Goal: Task Accomplishment & Management: Use online tool/utility

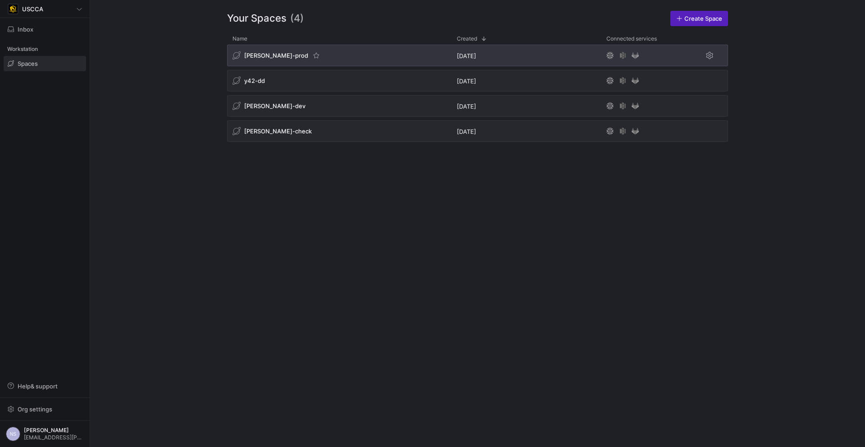
click at [326, 55] on div "[PERSON_NAME]-prod" at bounding box center [339, 56] width 224 height 22
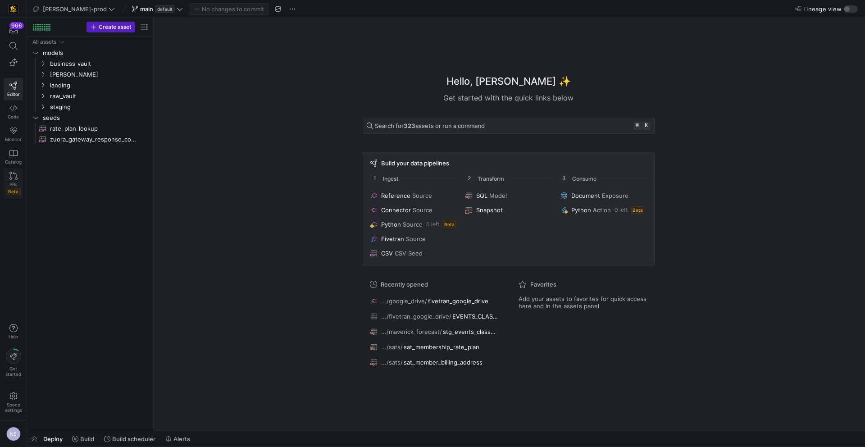
click at [12, 191] on span "Beta" at bounding box center [13, 191] width 15 height 7
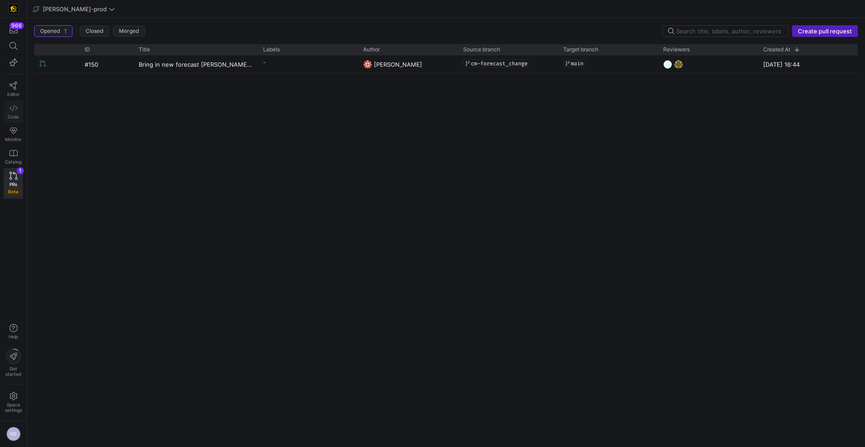
click at [11, 111] on icon at bounding box center [13, 108] width 8 height 8
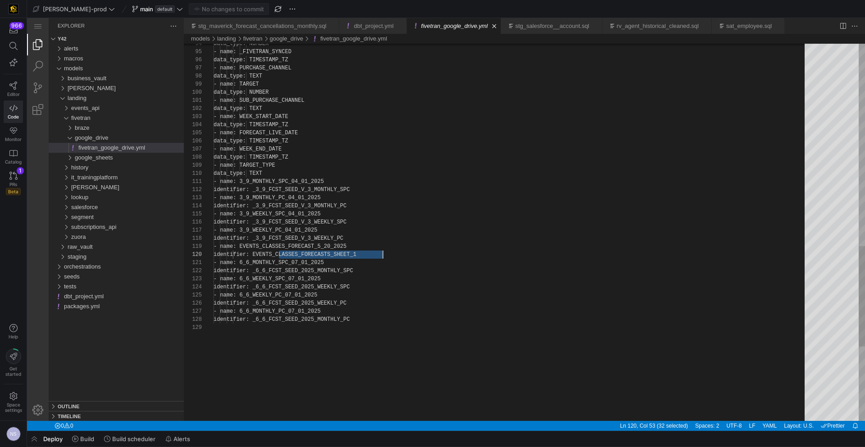
scroll to position [73, 169]
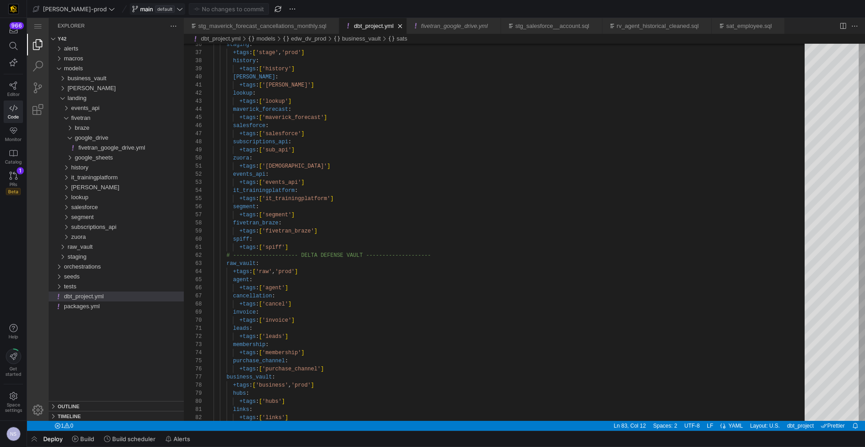
click at [177, 7] on icon at bounding box center [180, 9] width 6 height 6
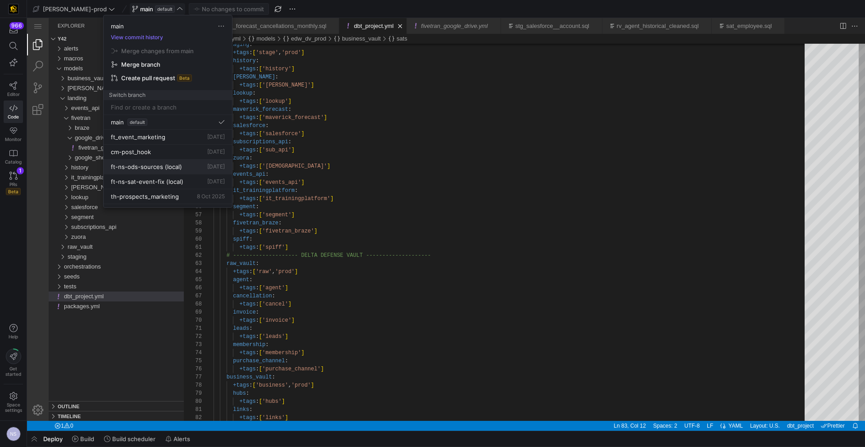
click at [196, 164] on div "main View commit history Merge changes from main Merge branch Create pull reque…" at bounding box center [432, 223] width 865 height 447
click at [235, 185] on span "Delete" at bounding box center [233, 186] width 63 height 7
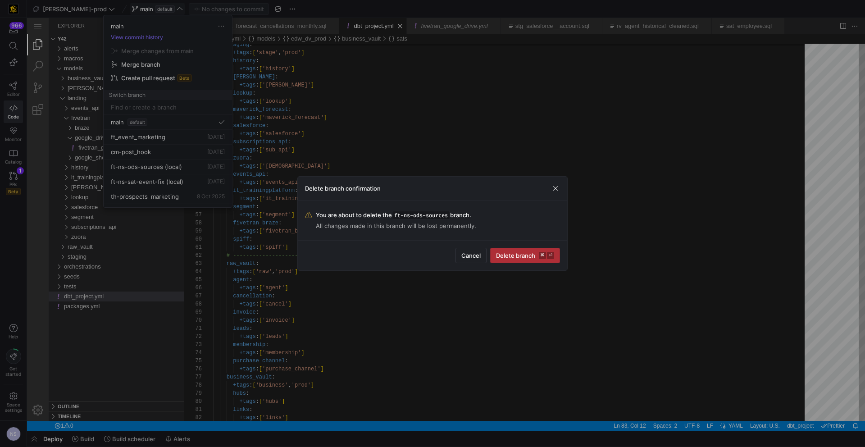
click at [510, 253] on span "Delete branch ⌘ ⏎" at bounding box center [525, 255] width 58 height 7
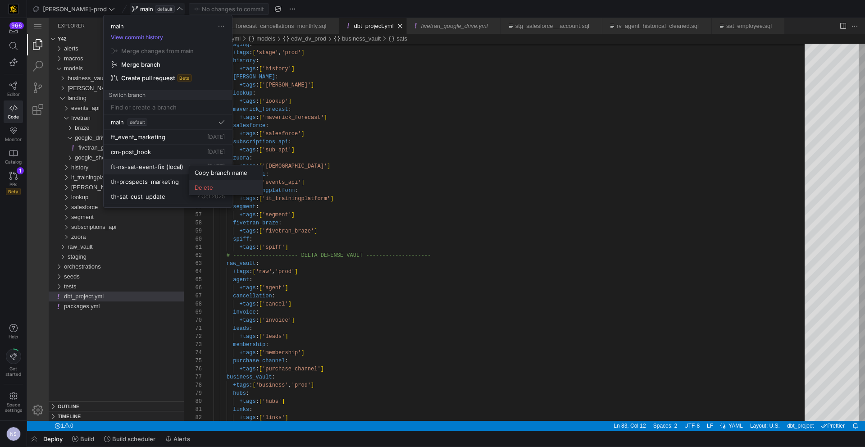
click at [233, 185] on span "Delete" at bounding box center [226, 187] width 63 height 7
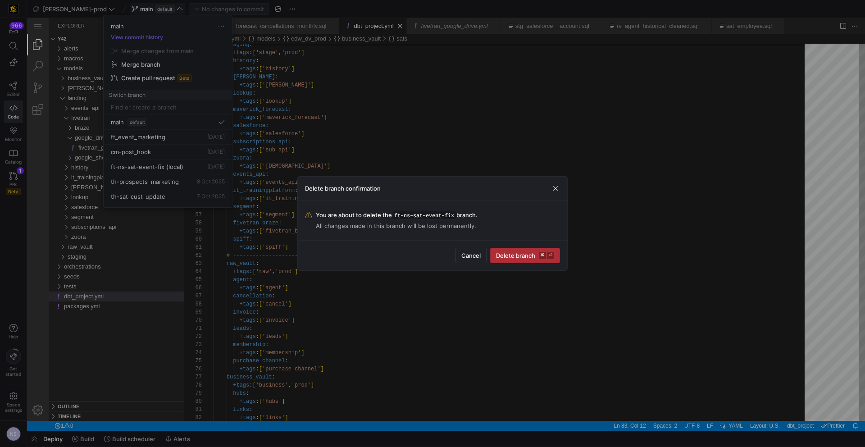
click at [526, 252] on span "Delete branch ⌘ ⏎" at bounding box center [525, 255] width 58 height 7
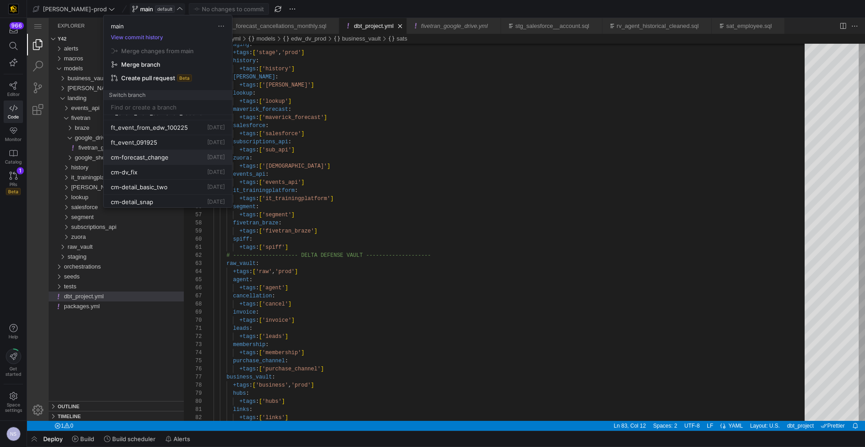
scroll to position [142, 0]
click at [171, 157] on div "cm-forecast_change [DATE]" at bounding box center [168, 158] width 114 height 7
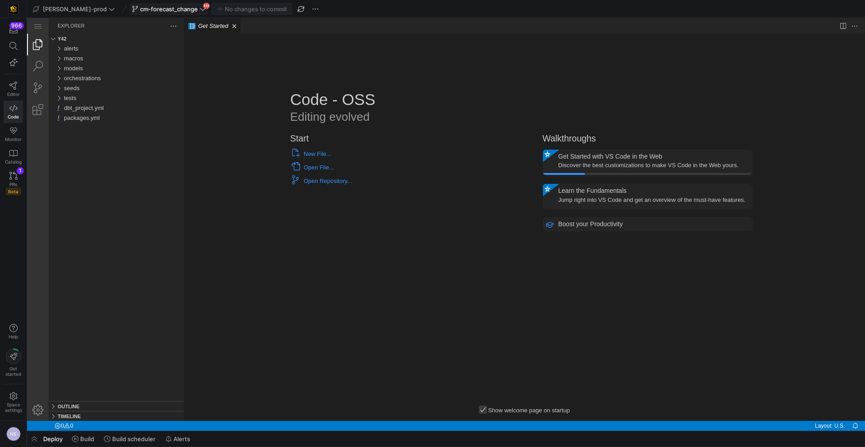
click at [167, 9] on span "cm-forecast_change" at bounding box center [169, 8] width 58 height 7
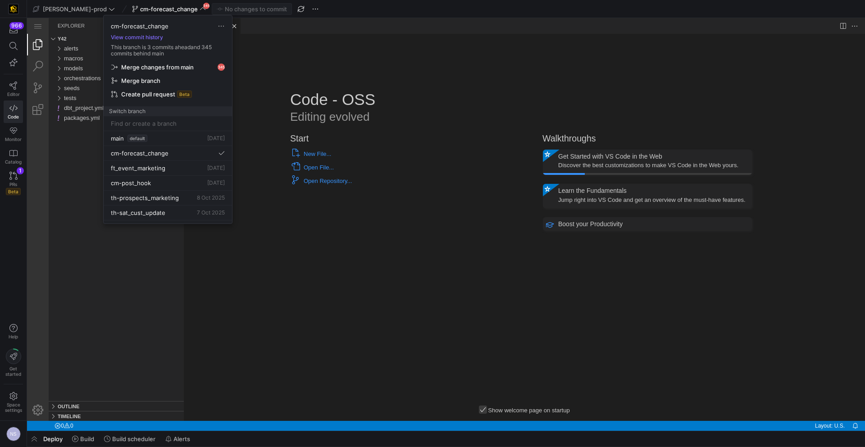
click at [172, 67] on span "Merge changes from main" at bounding box center [157, 66] width 72 height 7
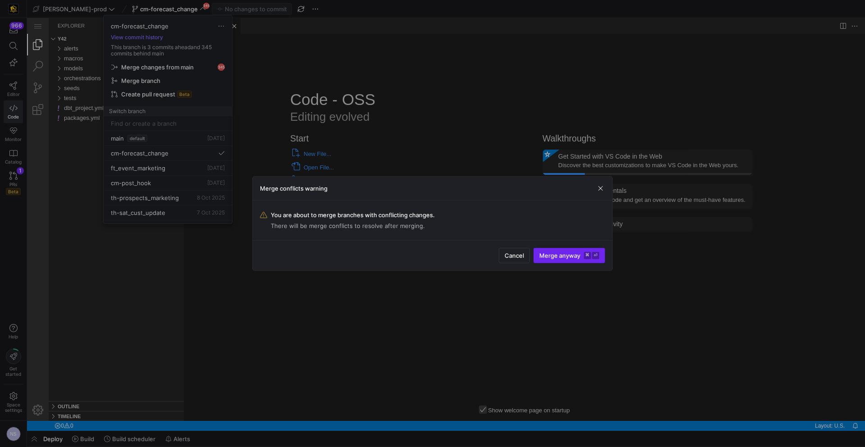
click at [572, 252] on span "Merge anyway ⌘ ⏎" at bounding box center [569, 255] width 60 height 7
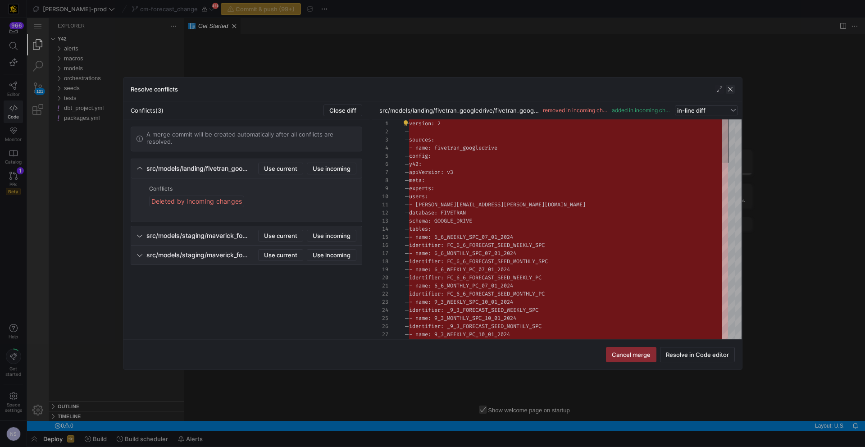
click at [729, 90] on span "button" at bounding box center [729, 89] width 9 height 9
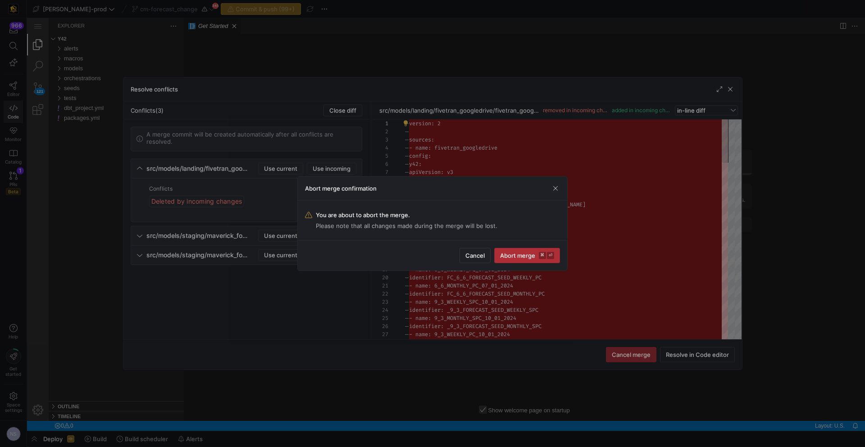
click at [513, 256] on span "Abort merge ⌘ ⏎" at bounding box center [527, 255] width 54 height 7
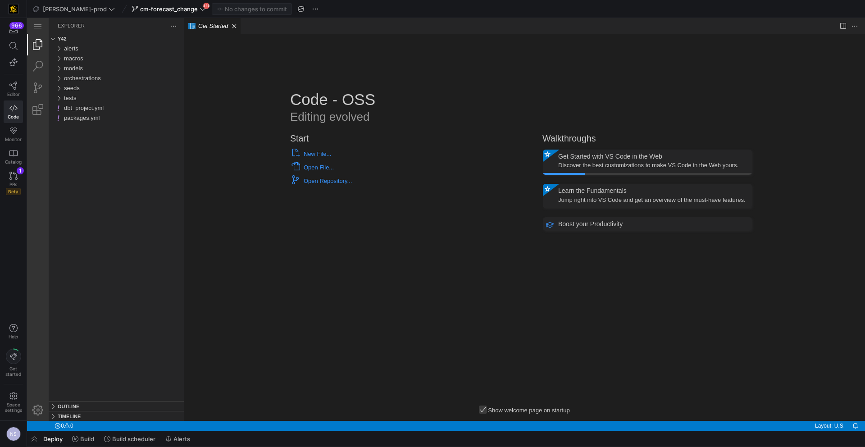
click at [205, 36] on div "Code - OSS Editing evolved Start New File... Open File... Open Repository... Re…" at bounding box center [524, 227] width 681 height 387
click at [15, 188] on span "Beta" at bounding box center [13, 191] width 15 height 7
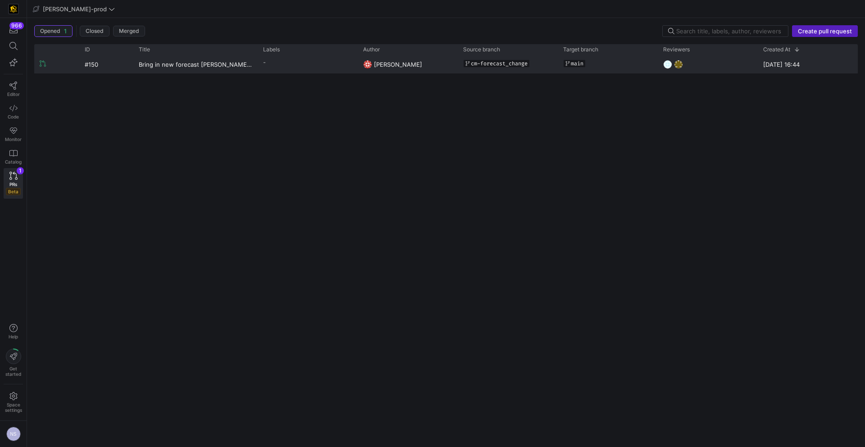
click at [363, 65] on img at bounding box center [367, 64] width 9 height 9
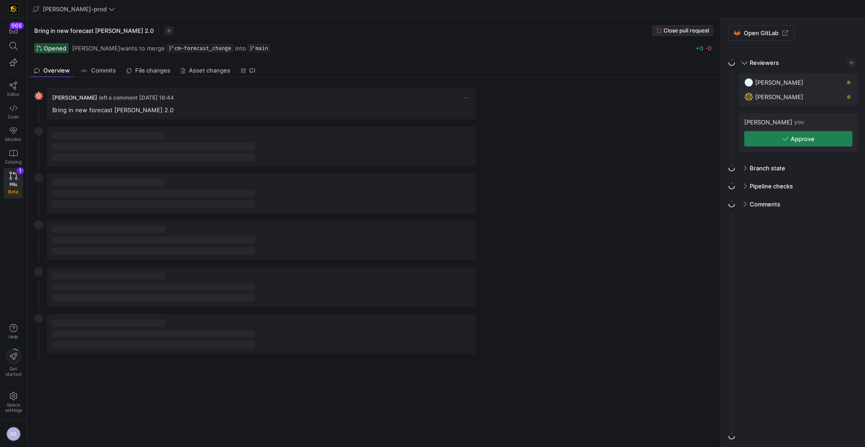
click at [692, 30] on span "Close pull request" at bounding box center [685, 30] width 45 height 6
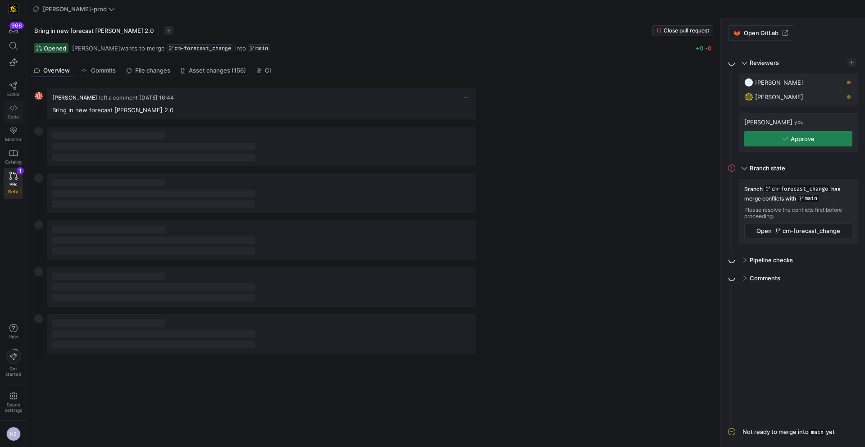
click at [15, 113] on link "Code" at bounding box center [13, 111] width 19 height 23
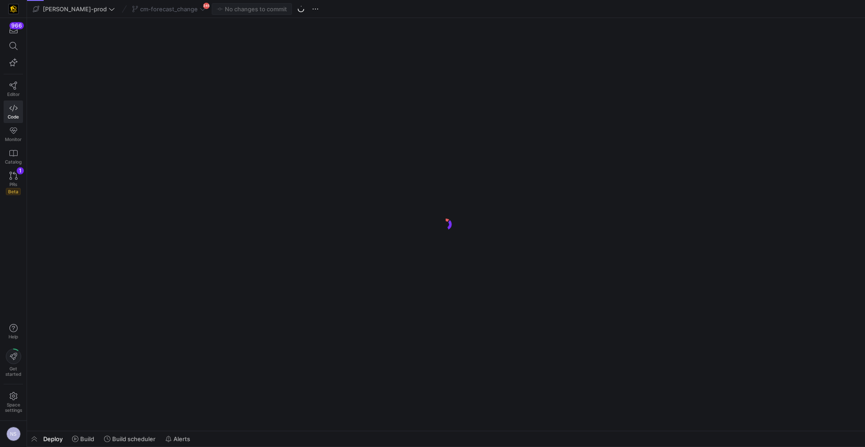
click at [138, 6] on div "cm-forecast_change 345" at bounding box center [169, 9] width 78 height 12
click at [158, 11] on span "cm-forecast_change" at bounding box center [169, 8] width 58 height 7
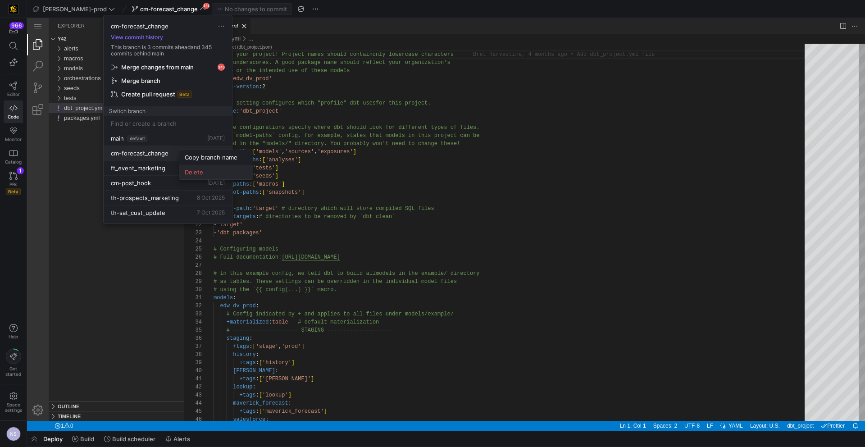
click at [199, 171] on span "Delete" at bounding box center [216, 171] width 63 height 7
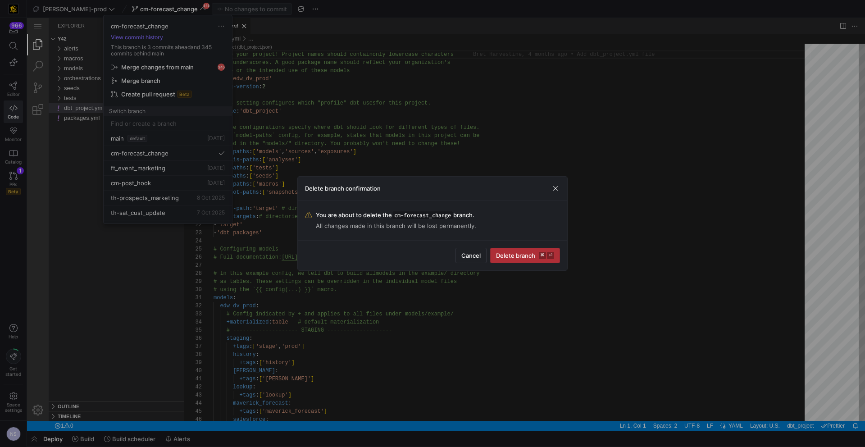
click at [535, 254] on span "Delete branch ⌘ ⏎" at bounding box center [525, 255] width 58 height 7
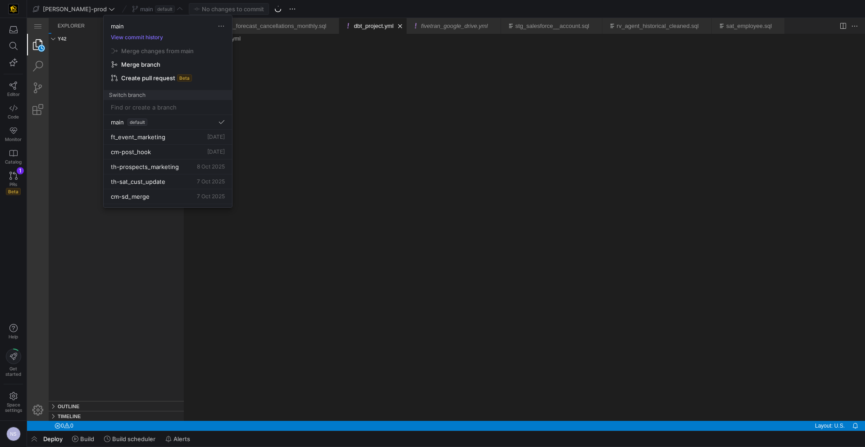
click at [149, 107] on input at bounding box center [168, 107] width 114 height 7
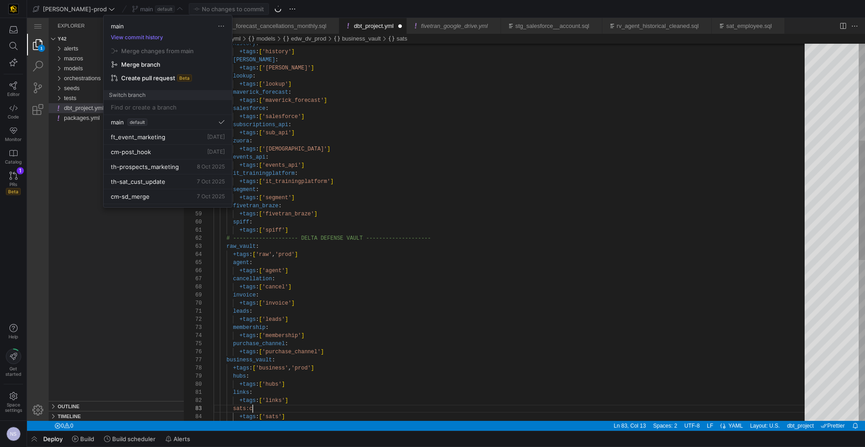
scroll to position [16, 42]
type textarea "links: +tags: ['links'] sats: +tags: ['sats'] sals: +tags: ['sals'] # ---------…"
click at [384, 143] on div at bounding box center [432, 223] width 865 height 447
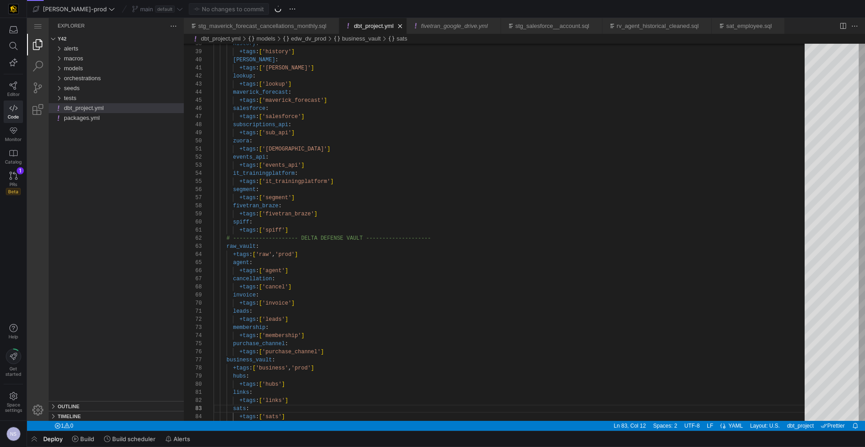
click at [143, 7] on div "main default" at bounding box center [157, 9] width 55 height 12
click at [177, 9] on icon at bounding box center [180, 9] width 6 height 6
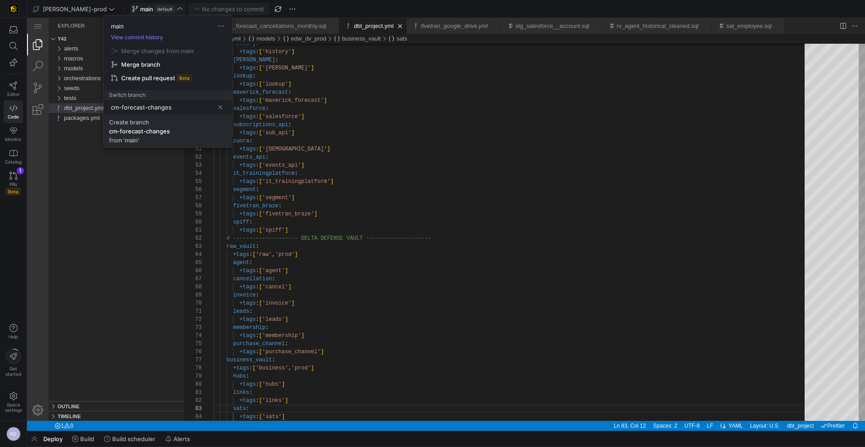
type input "cm-forecast-changes"
click at [173, 134] on span "Create branch cm-forecast-changes from 'main'" at bounding box center [168, 130] width 118 height 25
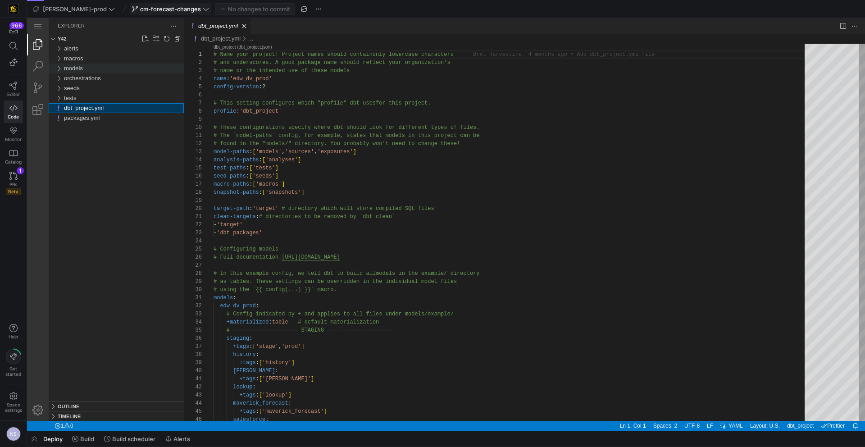
click at [103, 70] on div "models" at bounding box center [124, 68] width 120 height 10
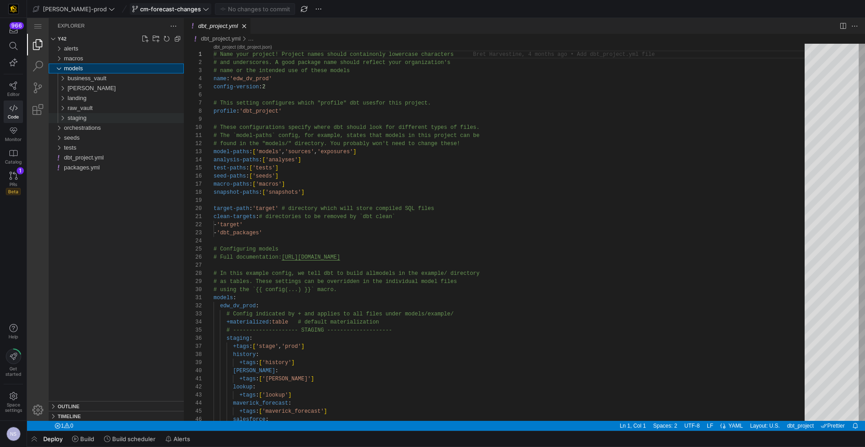
click at [90, 120] on div "staging" at bounding box center [126, 118] width 116 height 10
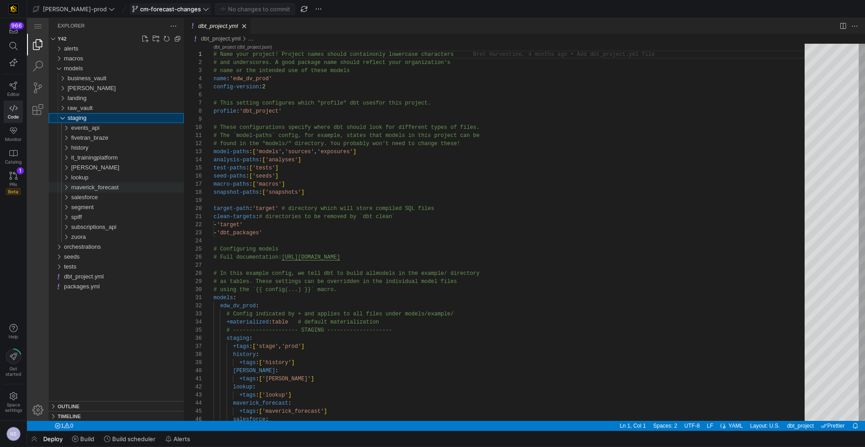
click at [118, 186] on span "maverick_forecast" at bounding box center [94, 187] width 47 height 7
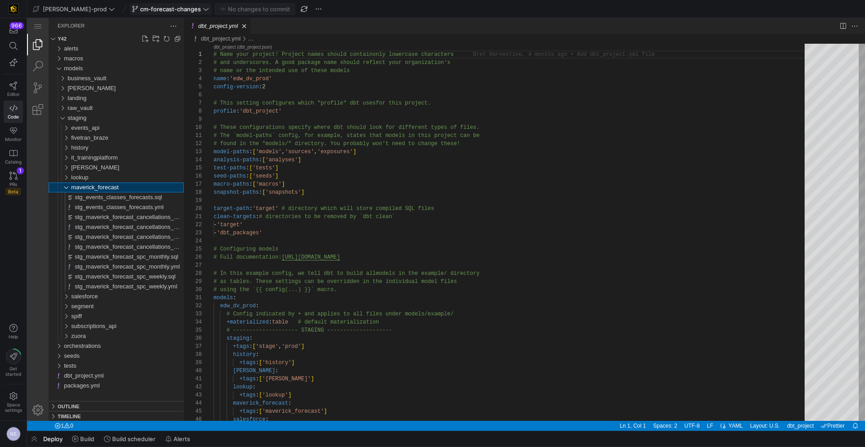
click at [118, 186] on span "maverick_forecast" at bounding box center [94, 187] width 47 height 7
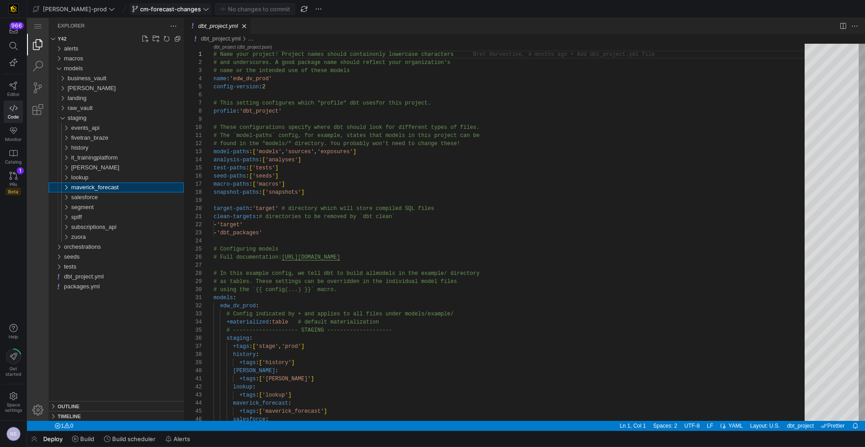
click at [118, 186] on span "maverick_forecast" at bounding box center [94, 187] width 47 height 7
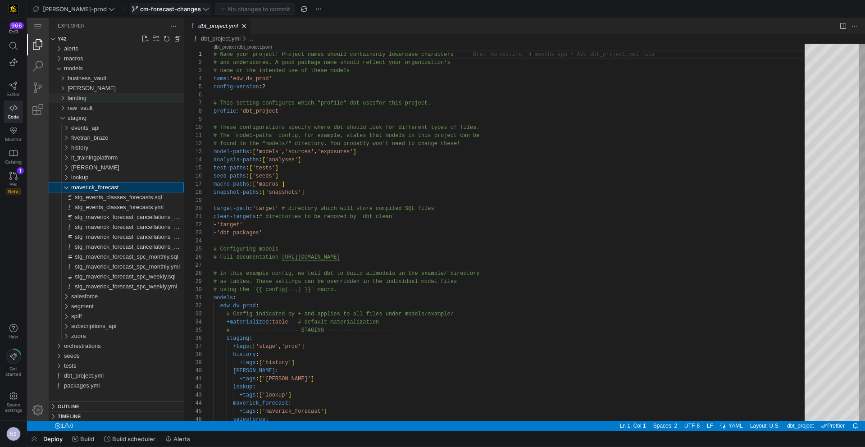
click at [96, 96] on div "landing" at bounding box center [126, 98] width 116 height 10
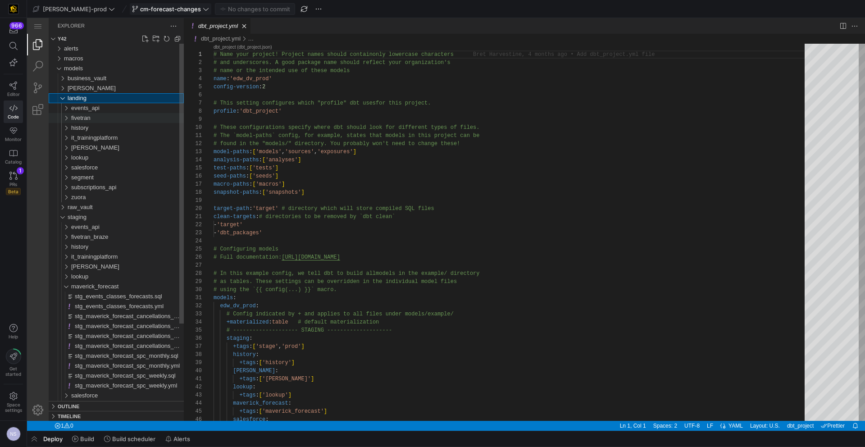
click at [99, 116] on div "fivetran" at bounding box center [127, 118] width 113 height 10
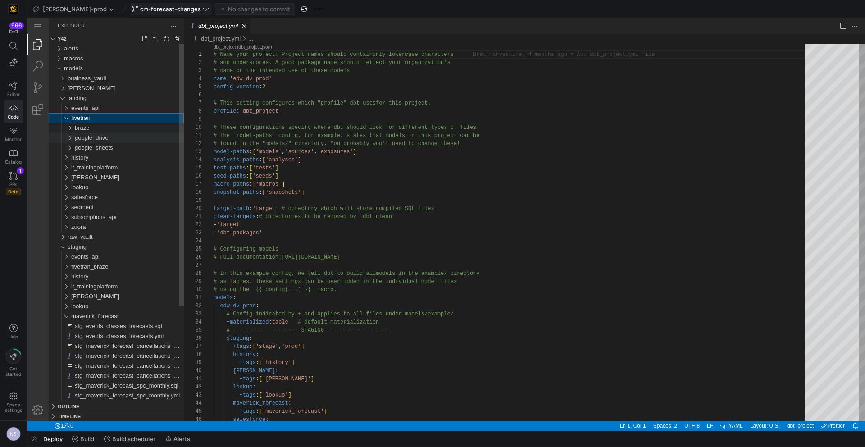
click at [95, 140] on span "google_drive" at bounding box center [91, 137] width 33 height 7
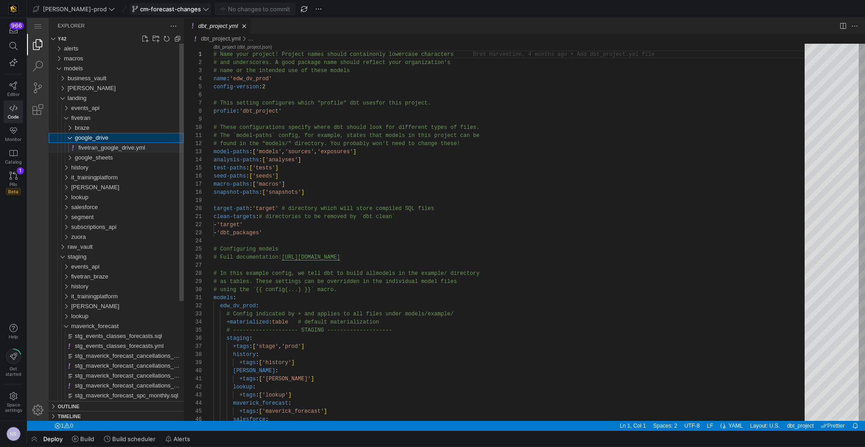
click at [101, 145] on span "fivetran_google_drive.yml" at bounding box center [111, 147] width 67 height 7
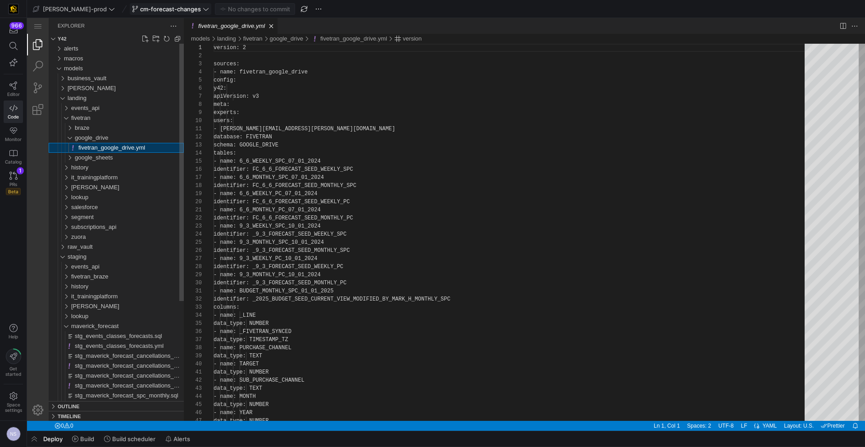
scroll to position [81, 0]
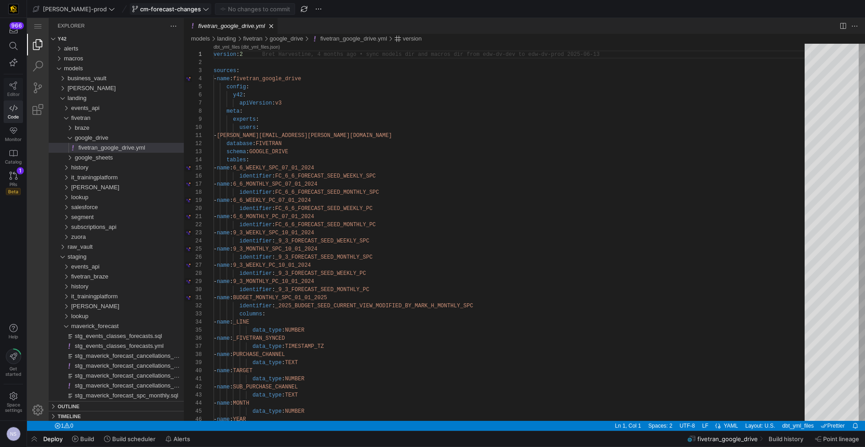
click at [16, 92] on span "Editor" at bounding box center [13, 93] width 13 height 5
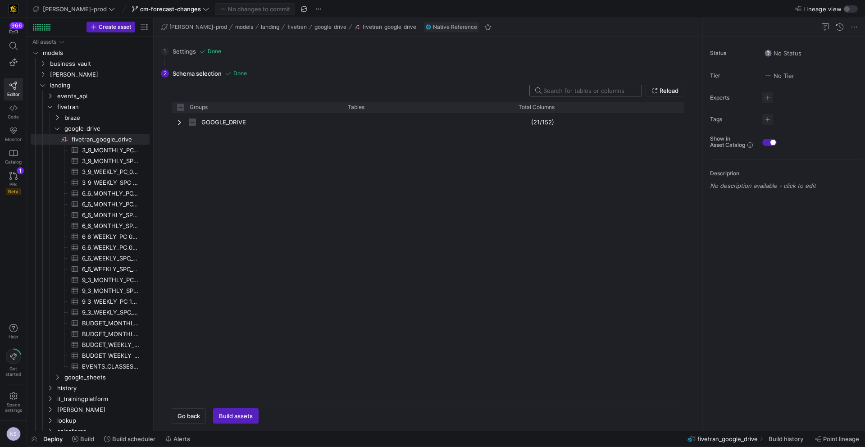
click at [577, 91] on input "text" at bounding box center [588, 90] width 91 height 7
click at [173, 122] on div "GOOGLE_DRIVE" at bounding box center [257, 122] width 171 height 18
checkbox input "false"
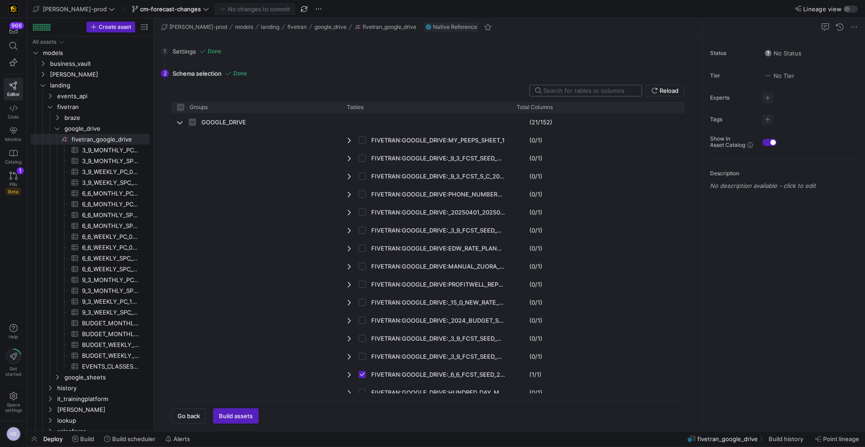
click at [600, 93] on input "text" at bounding box center [588, 90] width 91 height 7
type input "S"
checkbox input "false"
type input "S_"
checkbox input "false"
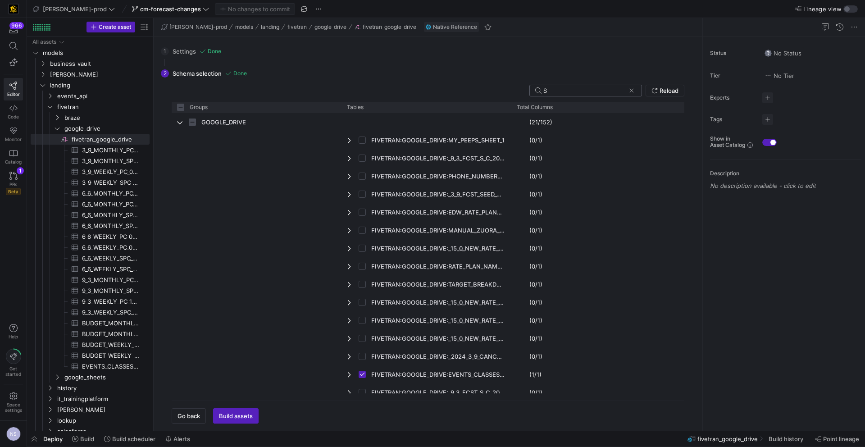
type input "S_C"
checkbox input "false"
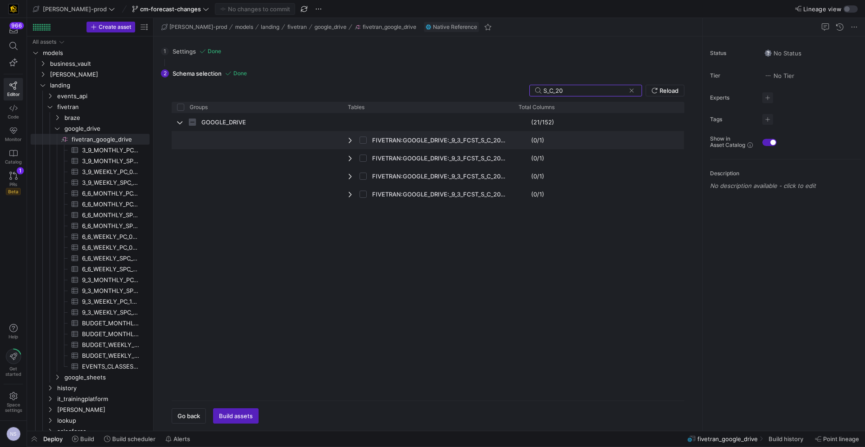
type input "S_C_20"
click at [361, 140] on input "Press Space to toggle row selection (unchecked)" at bounding box center [362, 139] width 7 height 7
checkbox input "true"
checkbox input "false"
checkbox input "true"
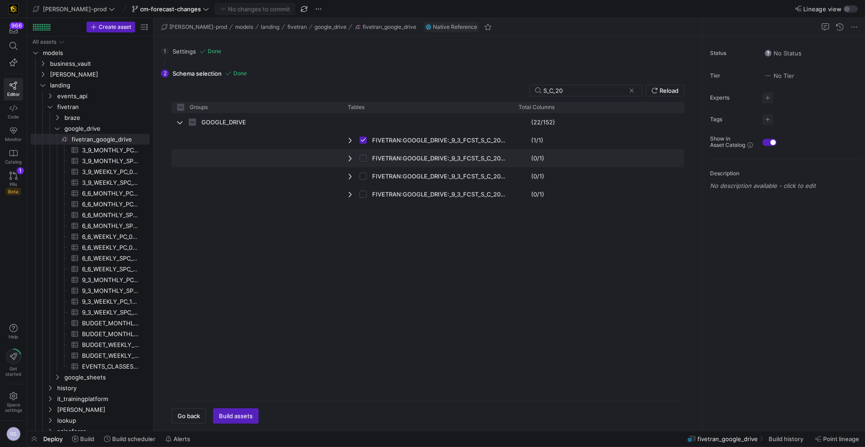
click at [361, 158] on input "Press Space to toggle row selection (unchecked)" at bounding box center [362, 157] width 7 height 7
checkbox input "true"
checkbox input "false"
checkbox input "true"
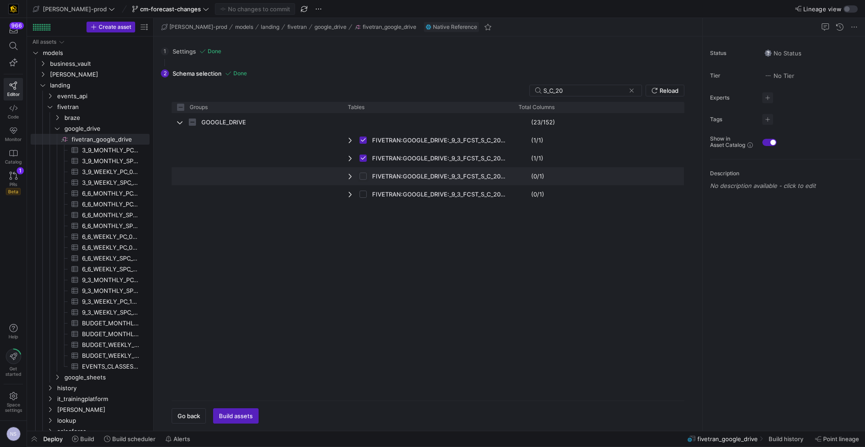
click at [362, 176] on input "Press Space to toggle row selection (unchecked)" at bounding box center [362, 175] width 7 height 7
checkbox input "true"
checkbox input "false"
checkbox input "true"
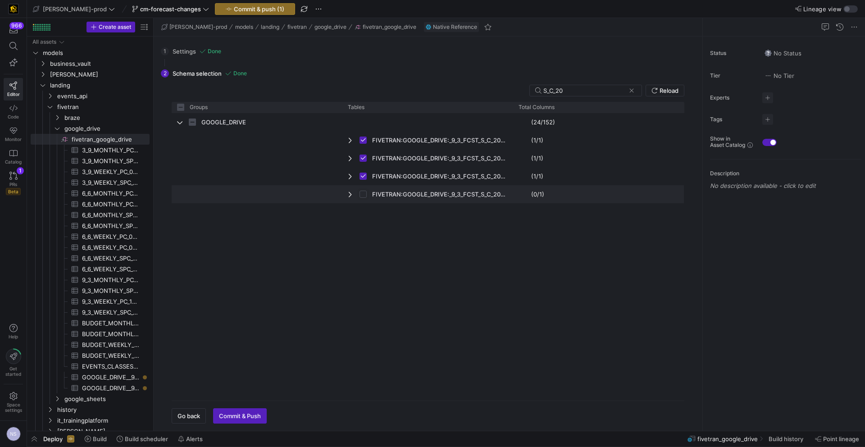
click at [364, 192] on input "Press Space to toggle row selection (unchecked)" at bounding box center [362, 193] width 7 height 7
checkbox input "true"
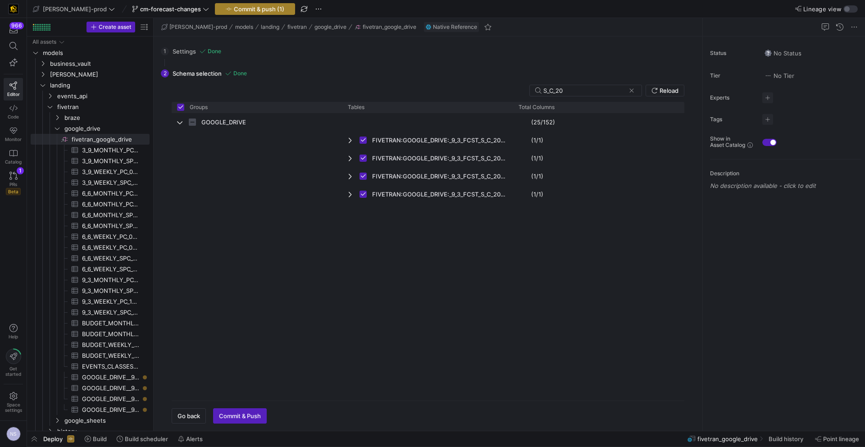
click at [245, 9] on span "Commit & push (1)" at bounding box center [259, 8] width 50 height 7
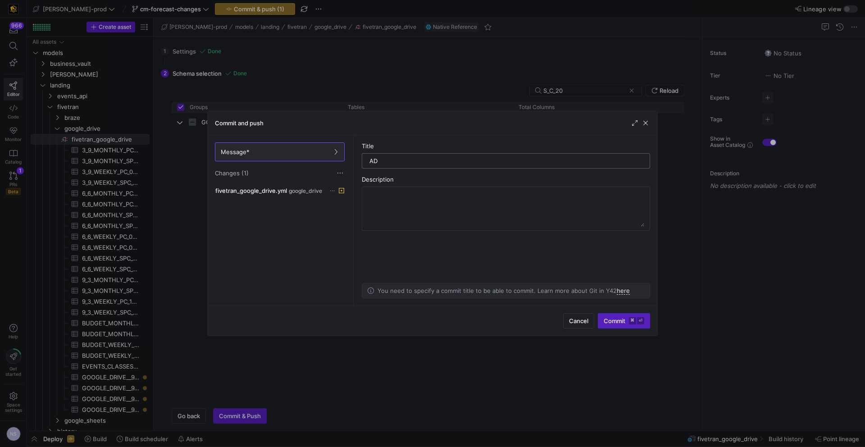
type input "A"
type input "adding the Q4 forecast"
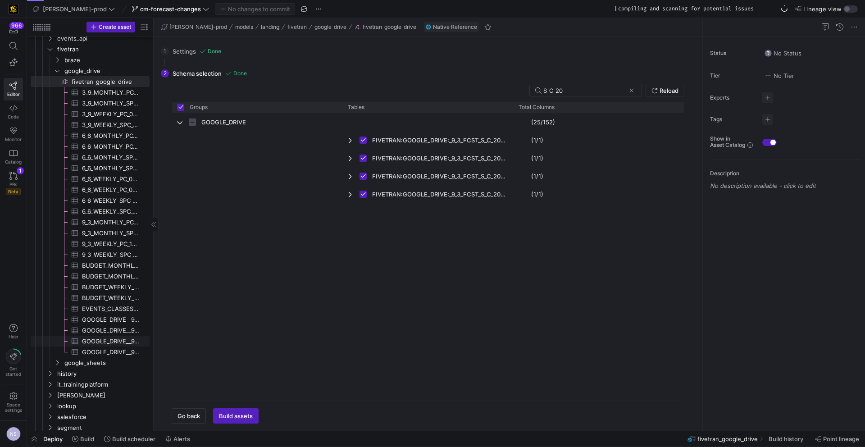
scroll to position [60, 0]
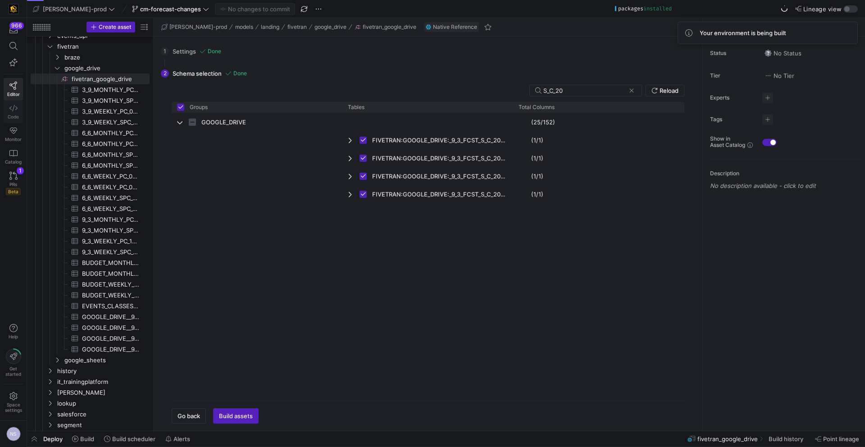
click at [12, 103] on link "Code" at bounding box center [13, 111] width 19 height 23
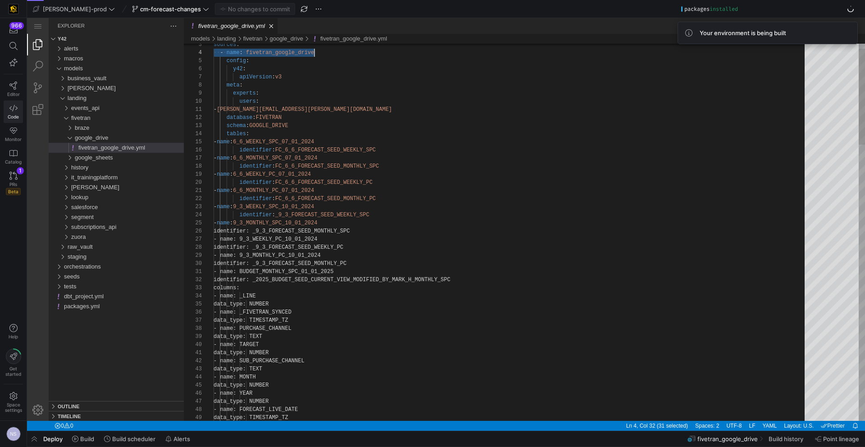
scroll to position [24, 100]
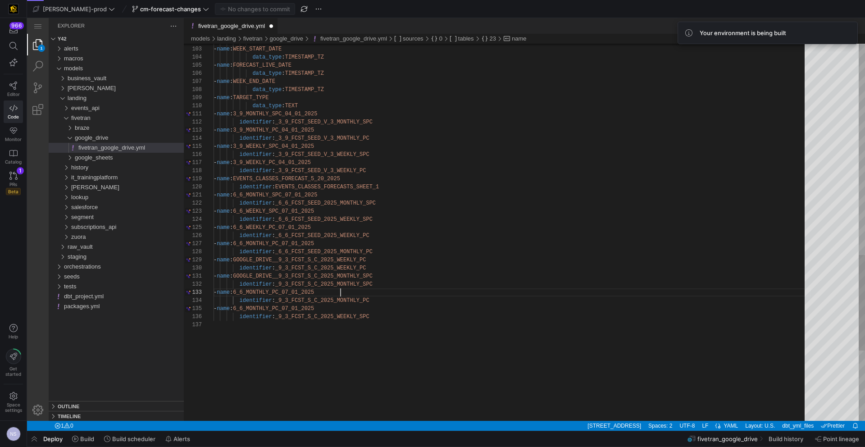
click at [284, 261] on span "6_6_MONTHLY_PC_07_01_2025" at bounding box center [273, 260] width 81 height 6
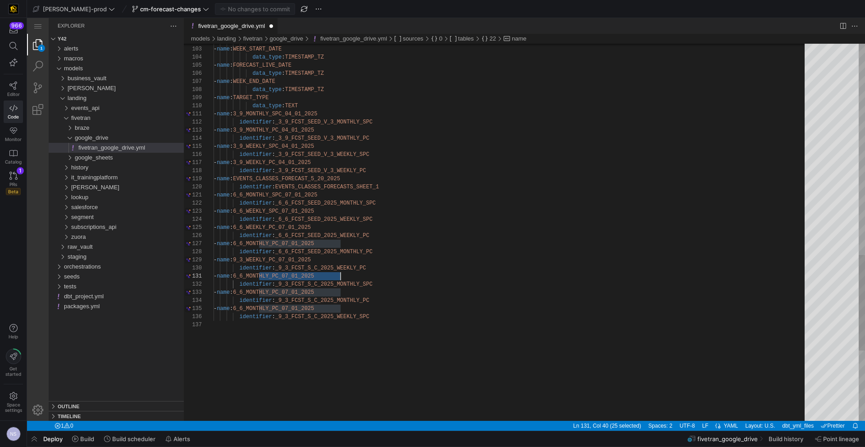
scroll to position [0, 124]
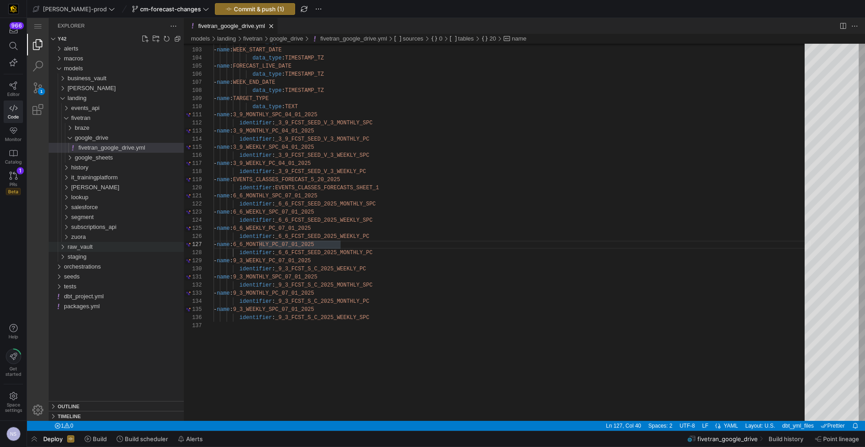
type textarea "- name: 6_6_MONTHLY_SPC_07_01_2025 identifier: _6_6_FCST_SEED_2025_MONTHLY_SPC …"
click at [114, 250] on div "raw_vault" at bounding box center [126, 247] width 116 height 10
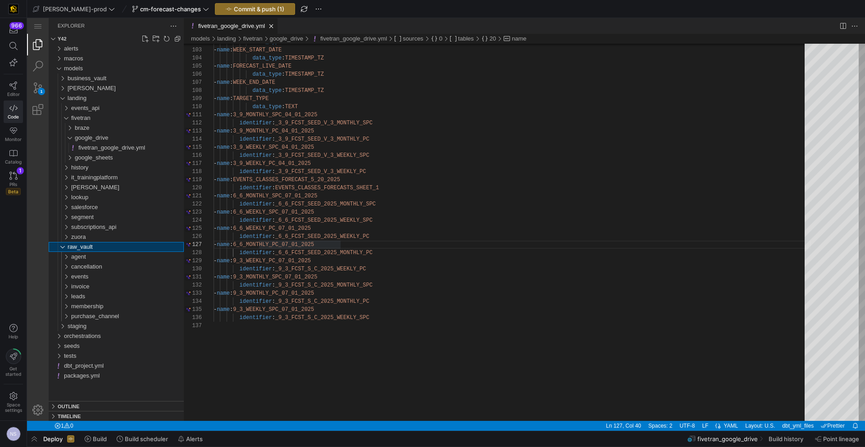
click at [113, 250] on div "raw_vault" at bounding box center [126, 247] width 116 height 10
click at [100, 258] on div "staging" at bounding box center [126, 257] width 116 height 10
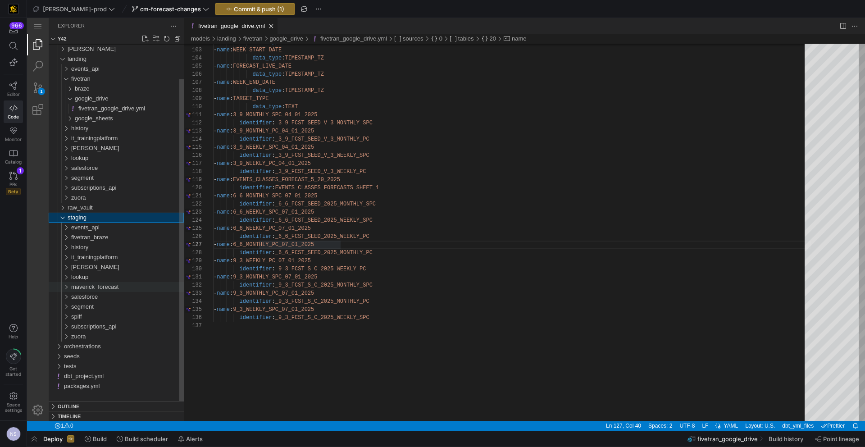
click at [106, 285] on span "maverick_forecast" at bounding box center [94, 286] width 47 height 7
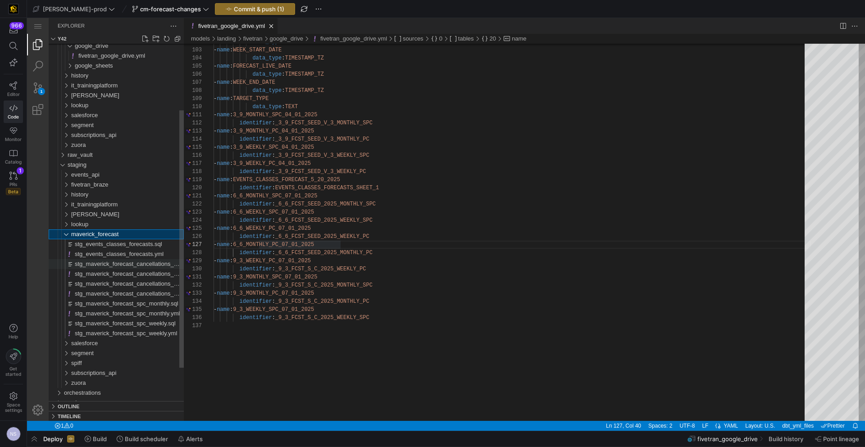
click at [144, 264] on span "stg_maverick_forecast_cancellations_monthly.sql" at bounding box center [139, 263] width 128 height 7
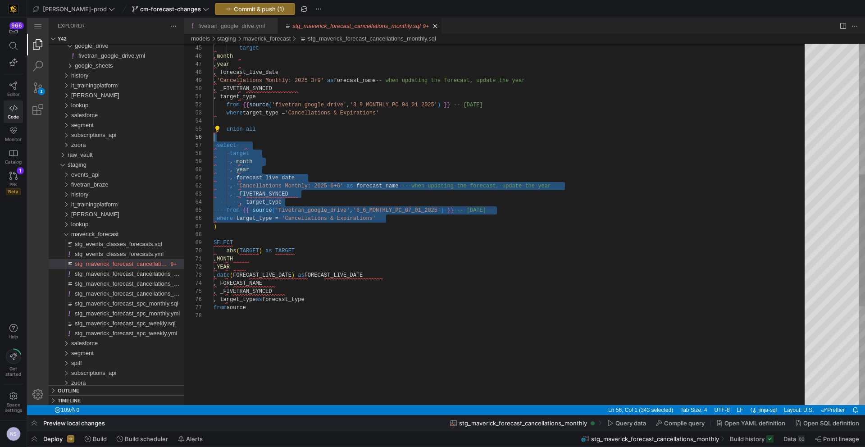
scroll to position [32, 0]
drag, startPoint x: 397, startPoint y: 219, endPoint x: 198, endPoint y: 132, distance: 216.8
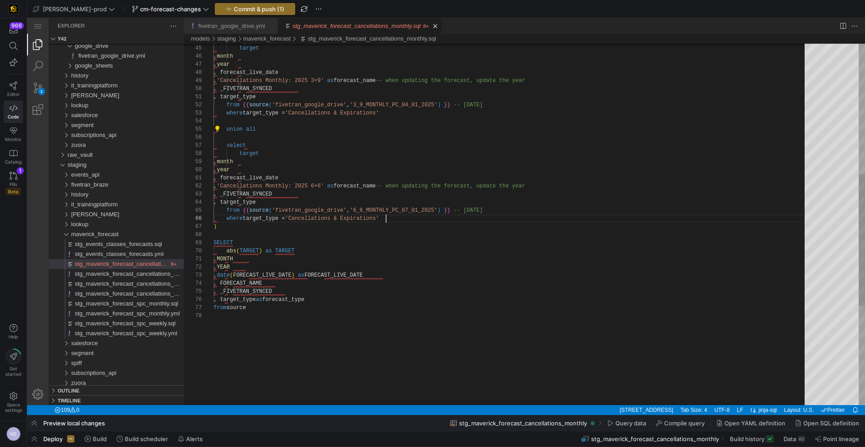
scroll to position [41, 172]
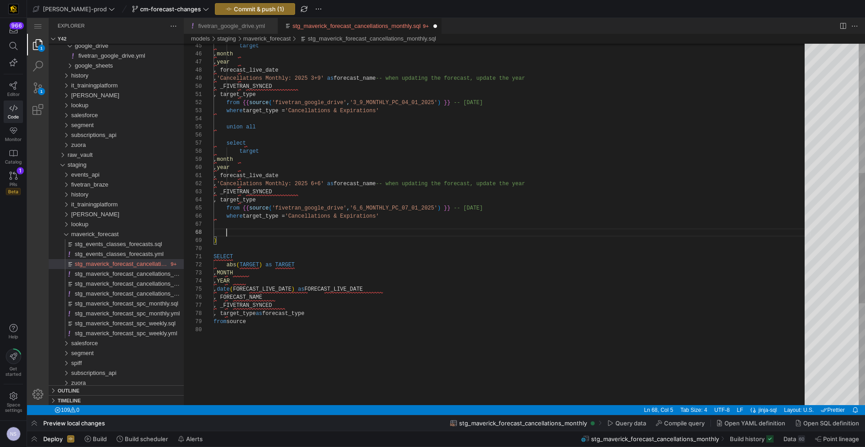
paste textarea "target , month , year , forecast_live_date , 'Cancellations Monthly: 2025 6+6' …"
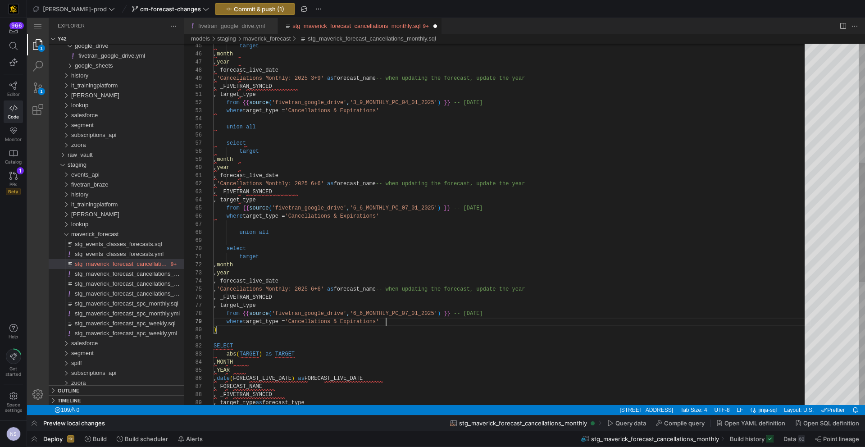
scroll to position [65, 172]
click at [239, 233] on div "target , month , year , forecast_live_date , 'Cancellations Monthly: 2025 3+9' …" at bounding box center [511, 230] width 597 height 1091
click at [344, 289] on div "target , month , year , forecast_live_date , 'Cancellations Monthly: 2025 3+9' …" at bounding box center [511, 230] width 597 height 1091
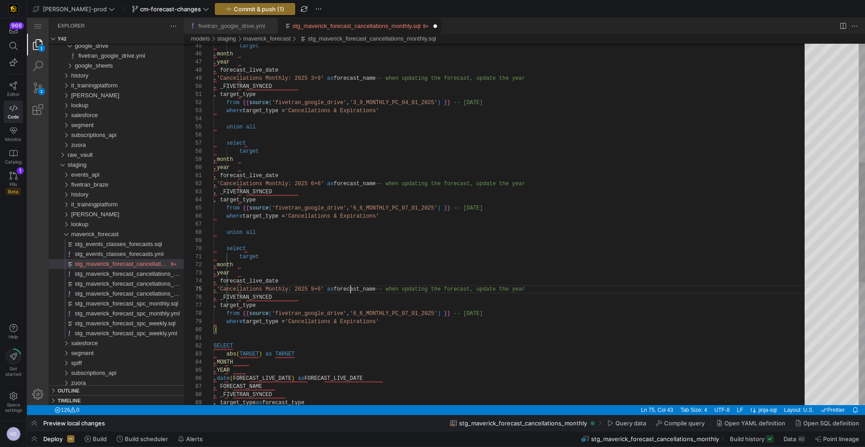
click at [351, 290] on div "target , month , year , forecast_live_date , 'Cancellations Monthly: 2025 3+9' …" at bounding box center [511, 230] width 597 height 1091
click at [608, 277] on div "target , month , year , forecast_live_date , 'Cancellations Monthly: 2025 3+9' …" at bounding box center [511, 230] width 597 height 1091
type textarea "target , month , year , forecast_live_date , 'Cancellations Monthly: 2025 9+3' …"
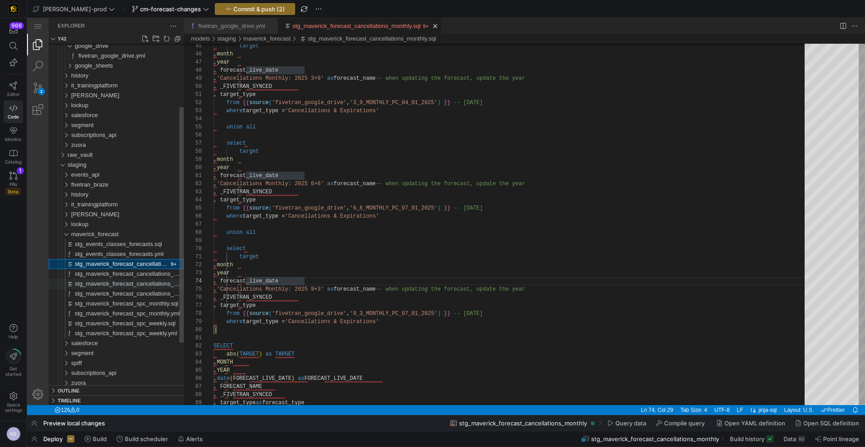
click at [136, 281] on span "stg_maverick_forecast_cancellations_weekly.sql" at bounding box center [138, 283] width 126 height 7
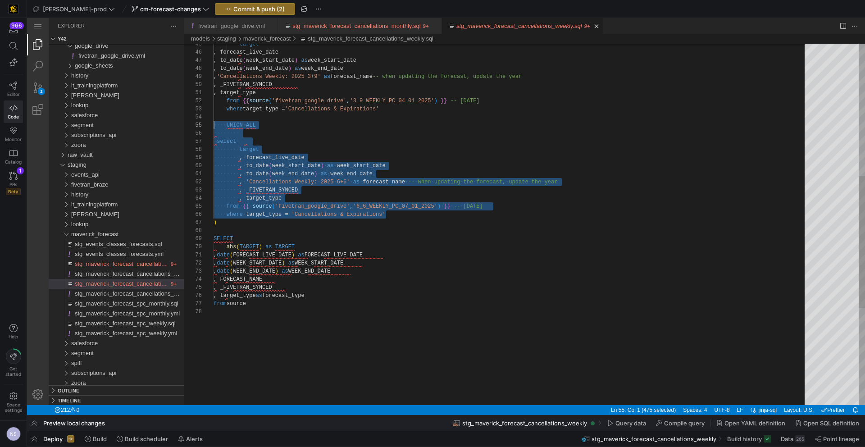
scroll to position [32, 0]
drag, startPoint x: 392, startPoint y: 214, endPoint x: 206, endPoint y: 124, distance: 207.0
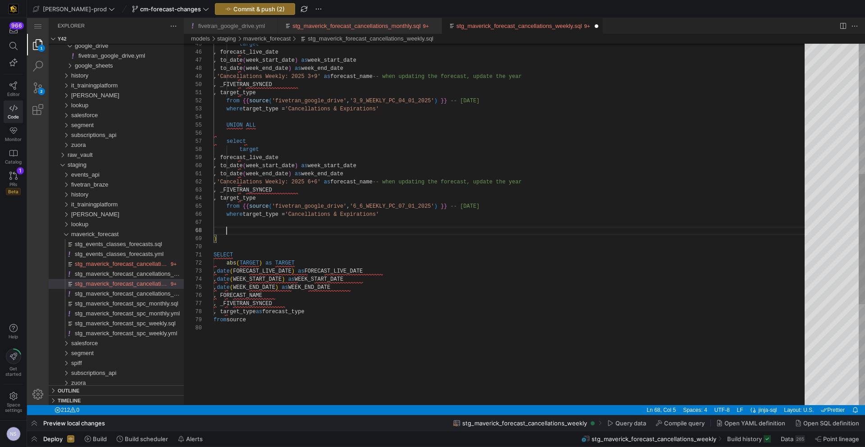
paste textarea "target , forecast_live_date , to_date(week_start_date) as week_start_date , to_…"
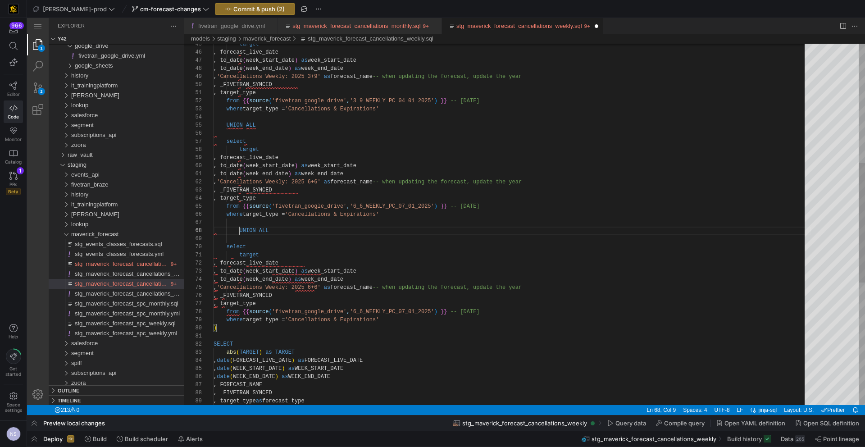
click at [240, 232] on div "from {{ source ( 'fivetran_google_drive' , '3_9_WEEKLY_PC_04_01_2025' ) }} -- […" at bounding box center [511, 228] width 597 height 1091
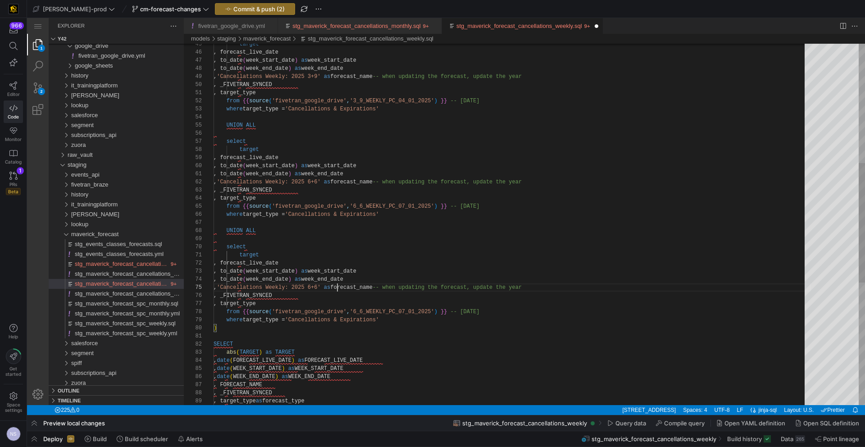
click at [336, 287] on div "from {{ source ( 'fivetran_google_drive' , '3_9_WEEKLY_PC_04_01_2025' ) }} -- […" at bounding box center [511, 228] width 597 height 1091
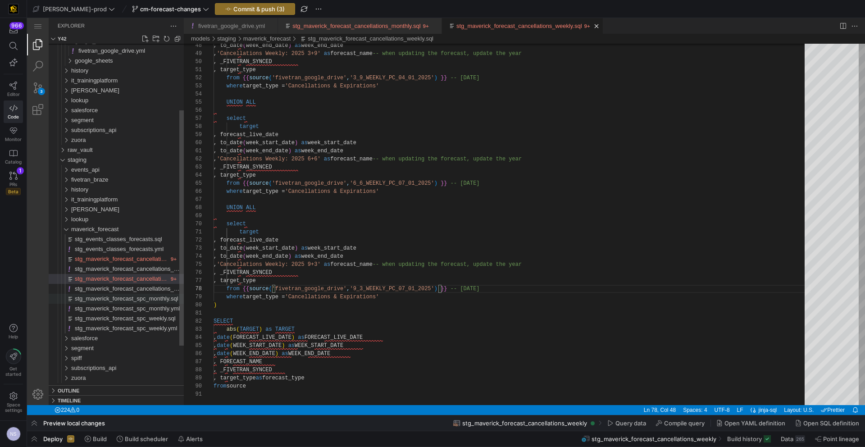
type textarea "target , forecast_live_date , to_date(week_start_date) as week_start_date , to_…"
click at [136, 298] on span "stg_maverick_forecast_spc_monthly.sql" at bounding box center [127, 298] width 104 height 7
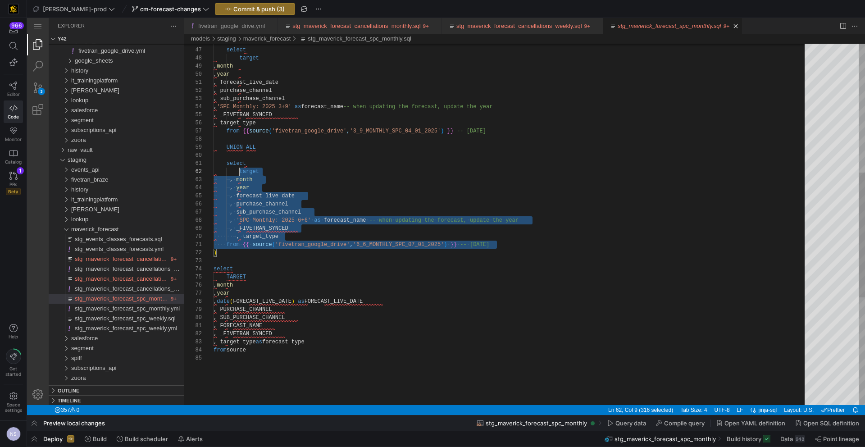
scroll to position [65, 0]
drag, startPoint x: 507, startPoint y: 245, endPoint x: 207, endPoint y: 145, distance: 316.8
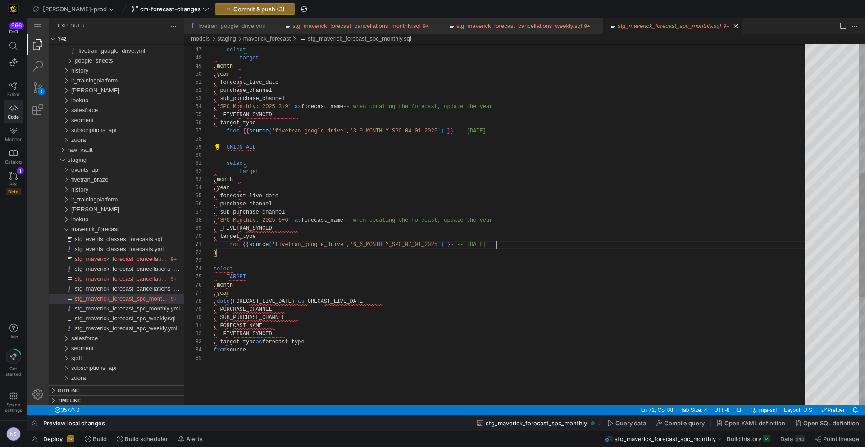
scroll to position [0, 283]
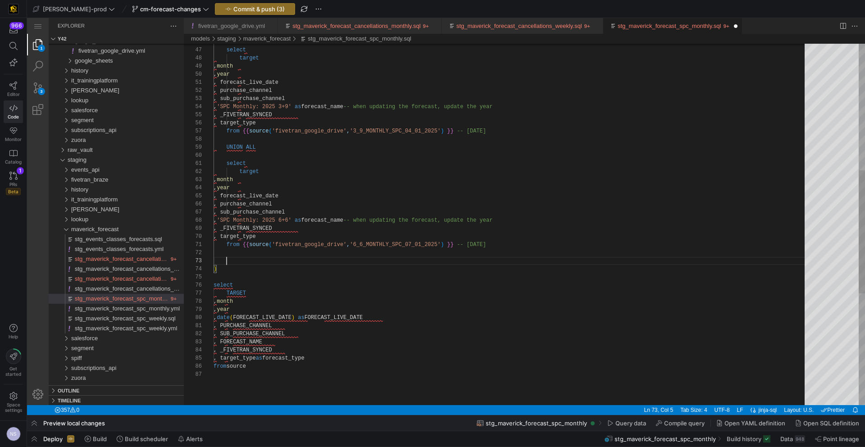
paste textarea ", sub_purchase_channel , 'SPC Monthly: 2025 6+6' as forecast_name -- when updat…"
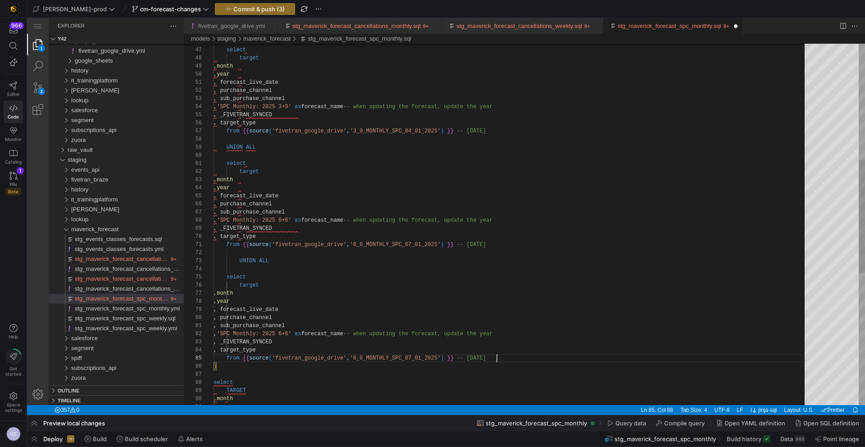
scroll to position [32, 283]
click at [240, 261] on div "select target , month , year , forecast_live_date , purchase_channel , sub_purc…" at bounding box center [511, 250] width 597 height 1155
click at [312, 334] on div "select target , month , year , forecast_live_date , purchase_channel , sub_purc…" at bounding box center [511, 250] width 597 height 1155
click at [473, 359] on div "select target , month , year , forecast_live_date , purchase_channel , sub_purc…" at bounding box center [511, 250] width 597 height 1155
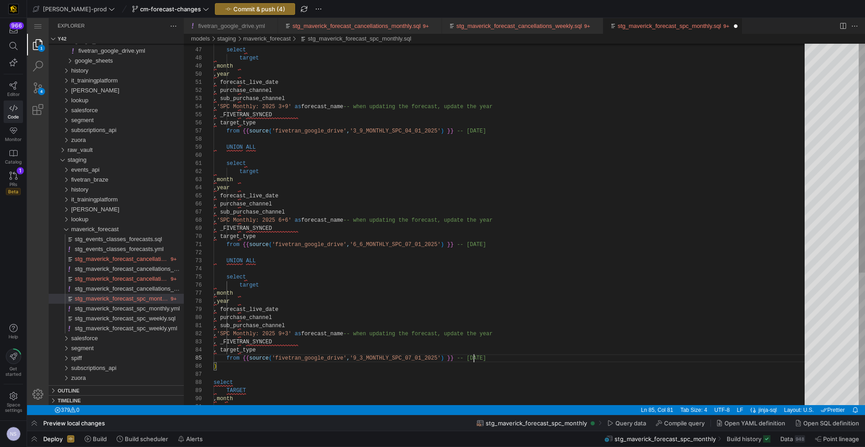
scroll to position [32, 263]
type textarea ", sub_purchase_channel , 'SPC Monthly: 2025 9+3' as forecast_name -- when updat…"
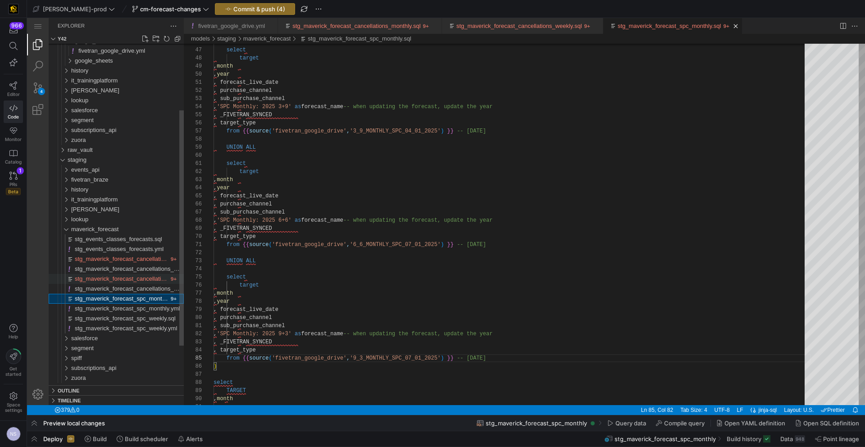
click at [139, 278] on span "stg_maverick_forecast_cancellations_weekly.sql" at bounding box center [138, 278] width 126 height 7
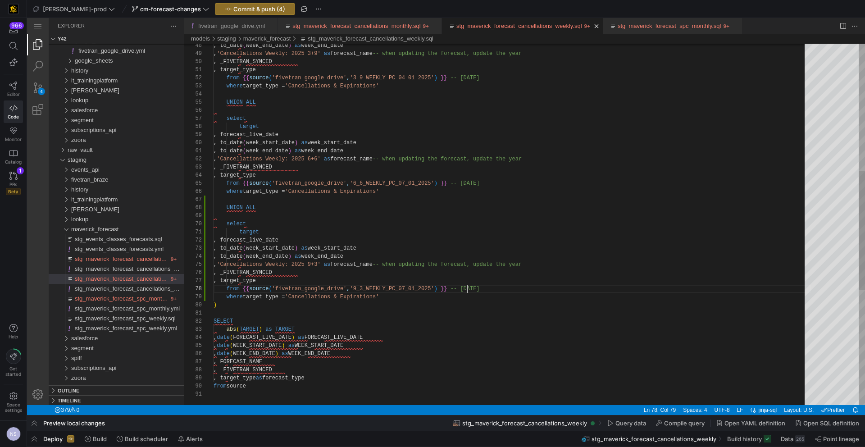
click at [467, 286] on div ", to_date ( week_end_date ) as week_end_date , 'Cancellations Weekly: 2025 3+9'…" at bounding box center [511, 205] width 597 height 1091
type textarea "target , forecast_live_date , to_date(week_start_date) as week_start_date , to_…"
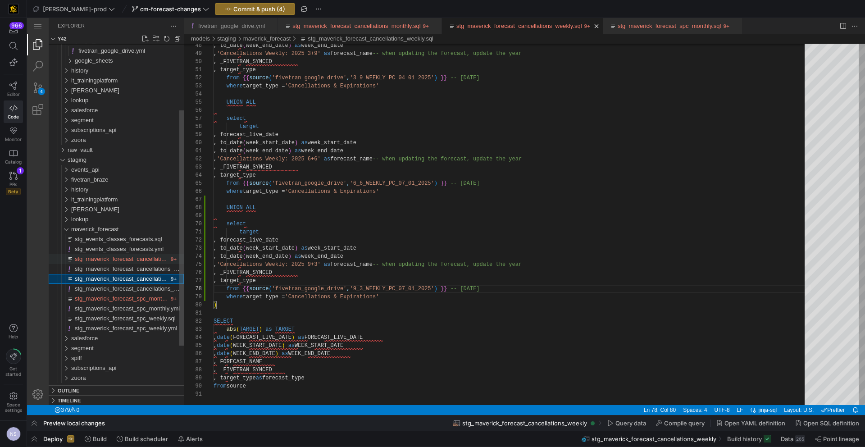
click at [152, 254] on div "stg_maverick_forecast_cancellations_monthly.sql" at bounding box center [122, 259] width 94 height 10
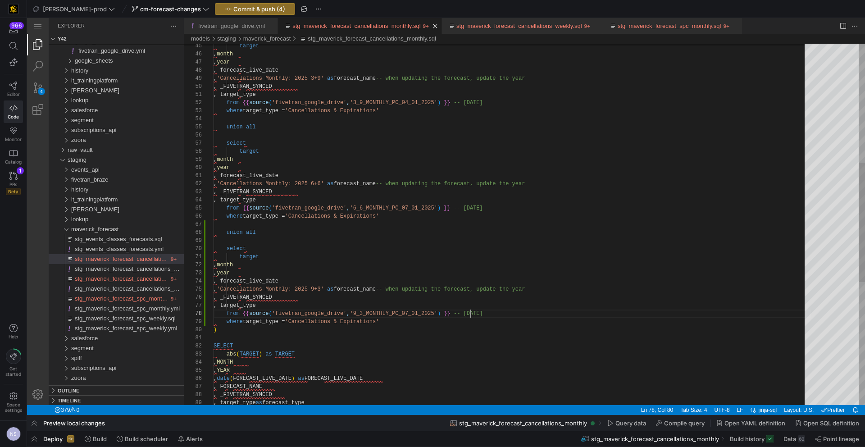
scroll to position [57, 257]
click at [471, 314] on div "target , month , year , forecast_live_date , 'Cancellations Monthly: 2025 3+9' …" at bounding box center [511, 230] width 597 height 1091
type textarea "target , month , year , forecast_live_date , 'Cancellations Monthly: 2025 9+3' …"
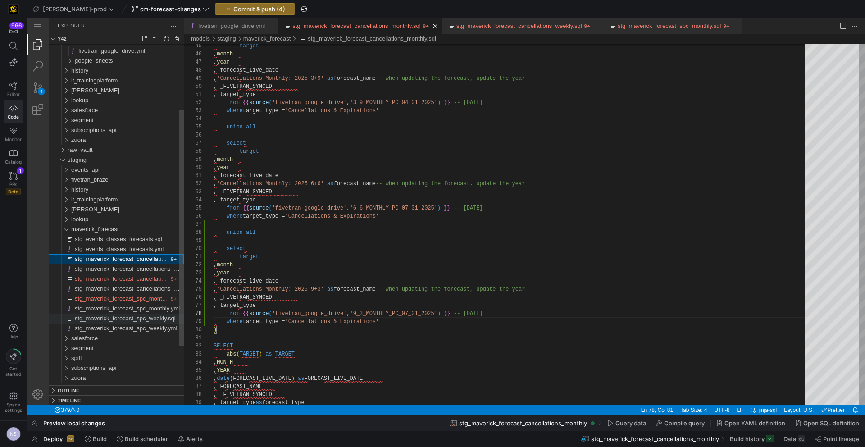
click at [153, 319] on span "stg_maverick_forecast_spc_weekly.sql" at bounding box center [125, 318] width 101 height 7
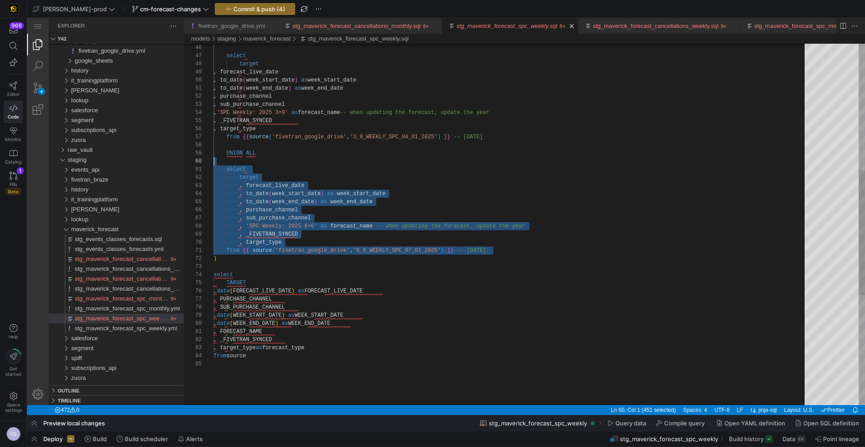
scroll to position [65, 13]
drag, startPoint x: 506, startPoint y: 249, endPoint x: 226, endPoint y: 155, distance: 294.6
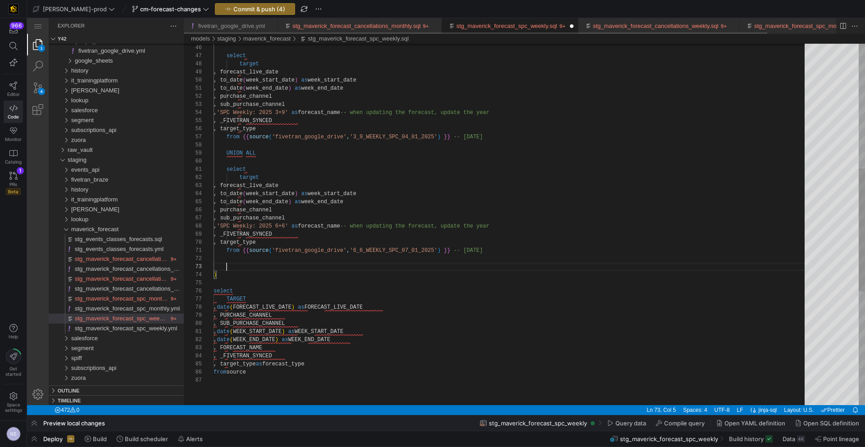
paste textarea ", sub_purchase_channel , 'SPC Weekly: 2025 6+6' as forecast_name -- when updati…"
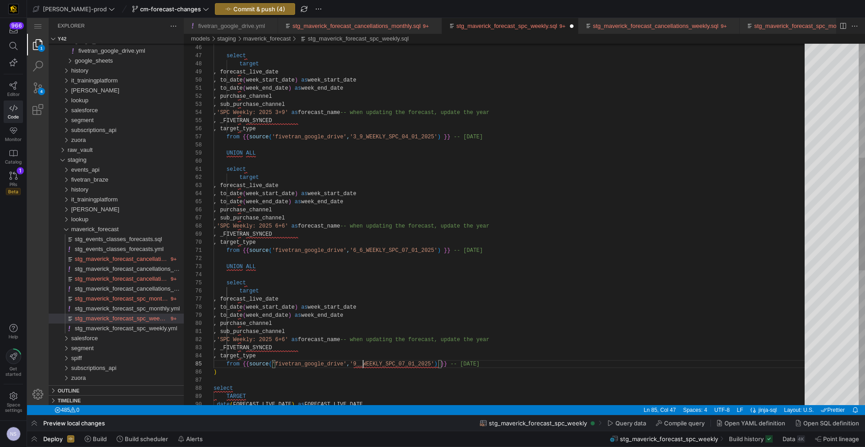
scroll to position [32, 153]
click at [308, 340] on div "select target , forecast_live_date , to_date ( week_start_date ) as week_start_…" at bounding box center [511, 256] width 597 height 1155
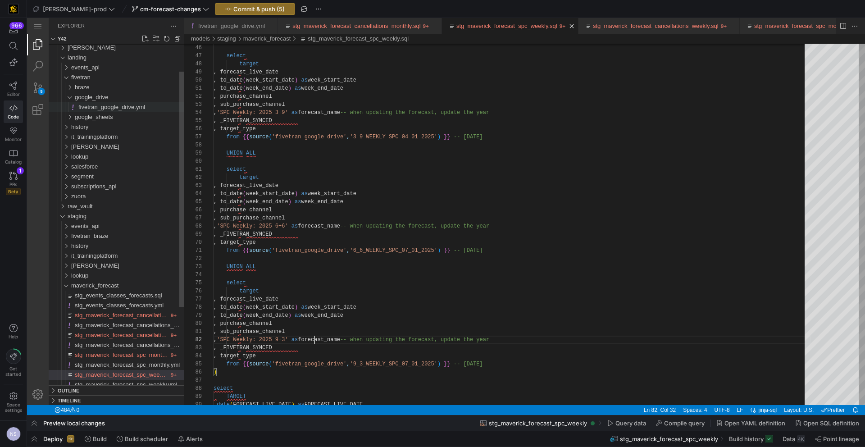
type textarea ", sub_purchase_channel , 'SPC Weekly: 2025 9+3' as forecast_name -- when updati…"
click at [110, 108] on span "fivetran_google_drive.yml" at bounding box center [111, 107] width 67 height 7
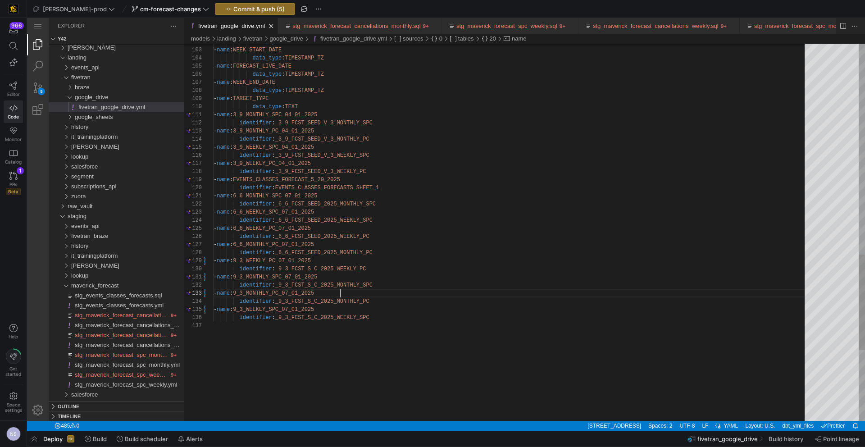
scroll to position [16, 127]
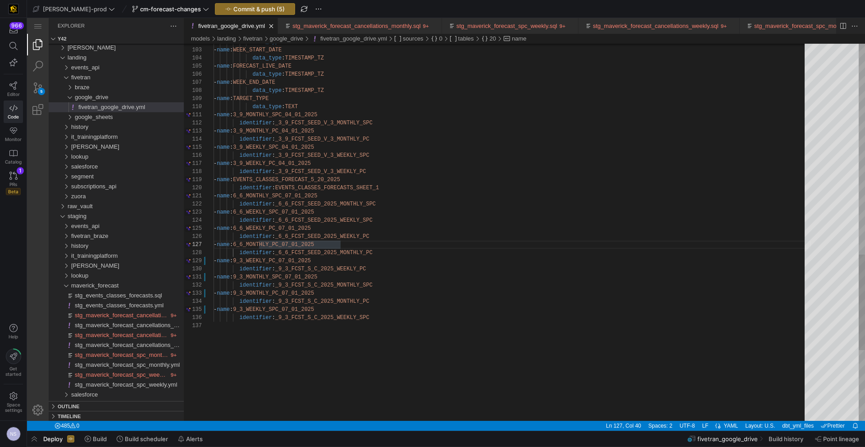
scroll to position [32, 127]
type textarea "- name: 6_6_MONTHLY_SPC_07_01_2025 identifier: _6_6_FCST_SEED_2025_MONTHLY_SPC …"
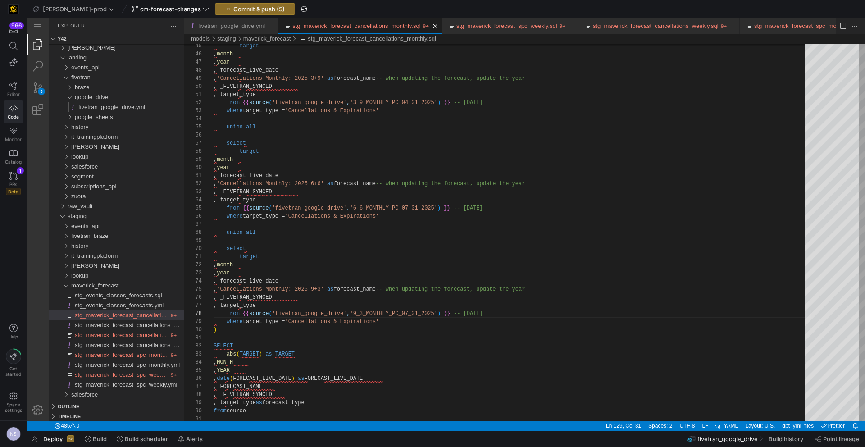
click at [367, 28] on link "stg_maverick_forecast_cancellations_monthly.sql" at bounding box center [356, 26] width 128 height 7
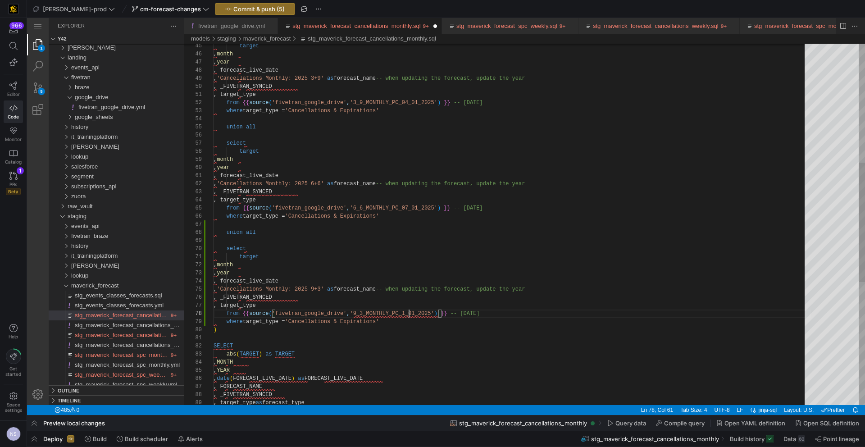
scroll to position [57, 199]
type textarea "target , month , year , forecast_live_date , 'Cancellations Monthly: 2025 9+3' …"
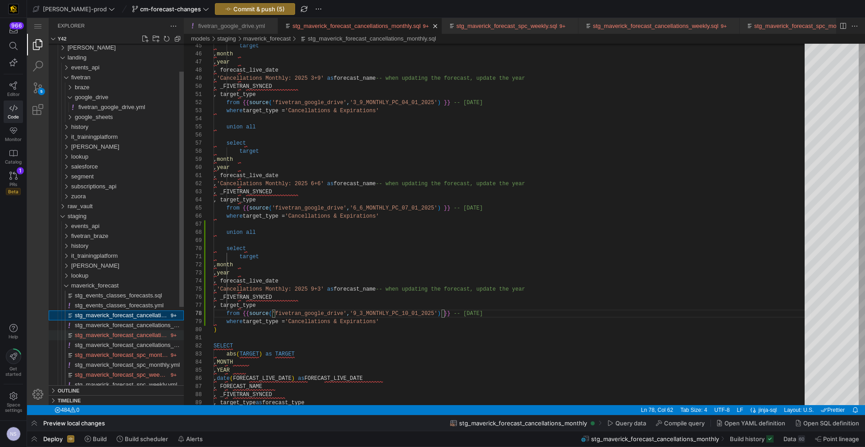
click at [138, 336] on span "stg_maverick_forecast_cancellations_weekly.sql" at bounding box center [138, 334] width 126 height 7
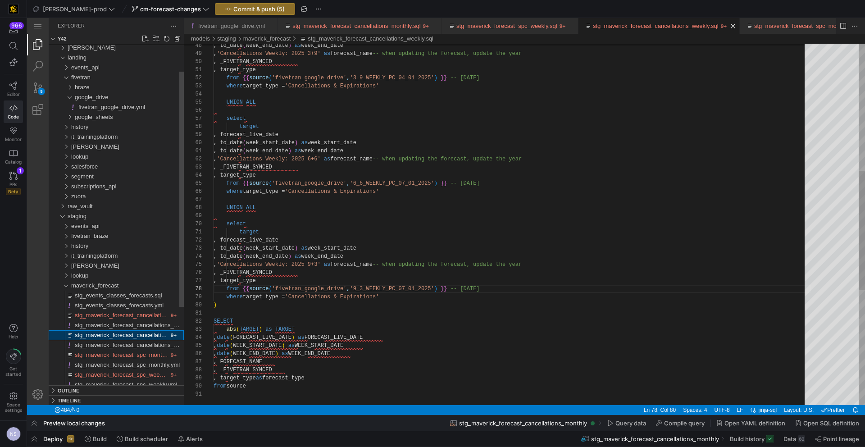
scroll to position [81, 257]
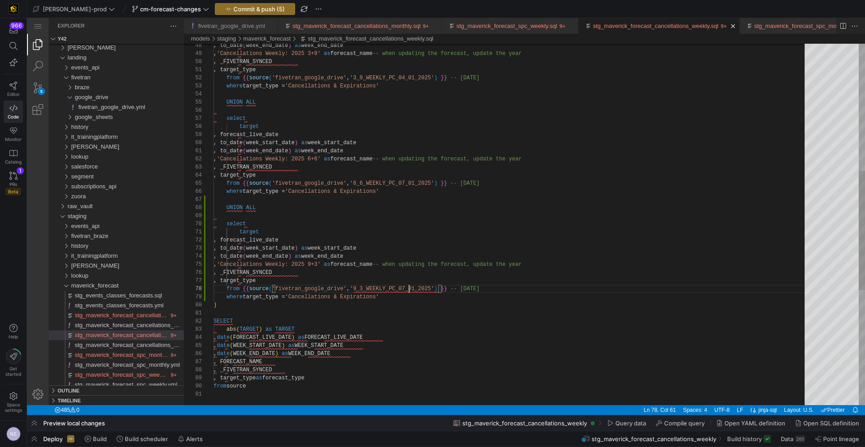
click at [408, 288] on div ", to_date ( week_end_date ) as week_end_date , 'Cancellations Weekly: 2025 3+9'…" at bounding box center [511, 205] width 597 height 1091
type textarea "target , forecast_live_date , to_date(week_start_date) as week_start_date , to_…"
click at [128, 354] on span "stg_maverick_forecast_spc_monthly.sql" at bounding box center [127, 354] width 104 height 7
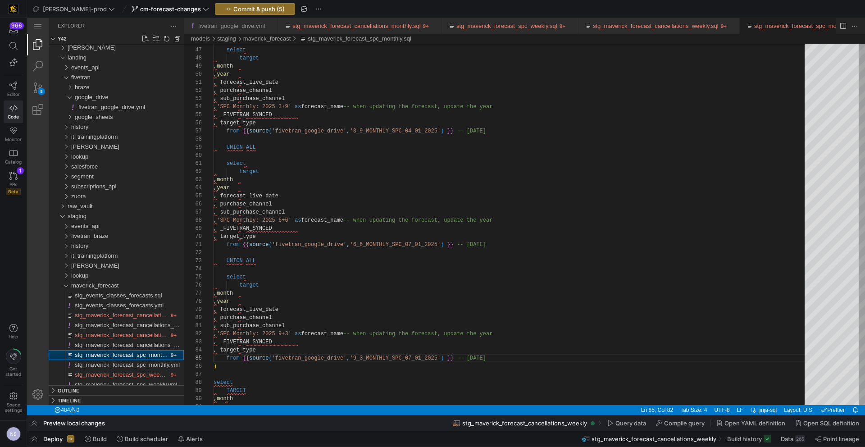
scroll to position [0, 77]
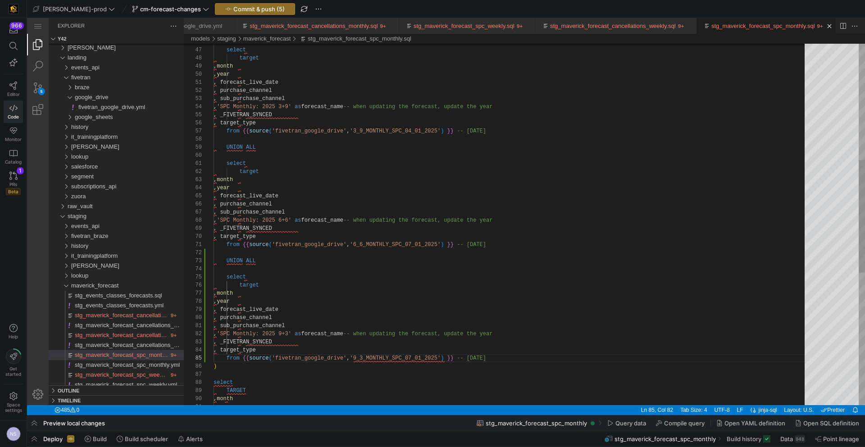
click at [412, 358] on span "'9_3_MONTHLY_SPC_07_01_2025'" at bounding box center [395, 358] width 91 height 6
type textarea ", sub_purchase_channel , 'SPC Monthly: 2025 9+3' as forecast_name -- when updat…"
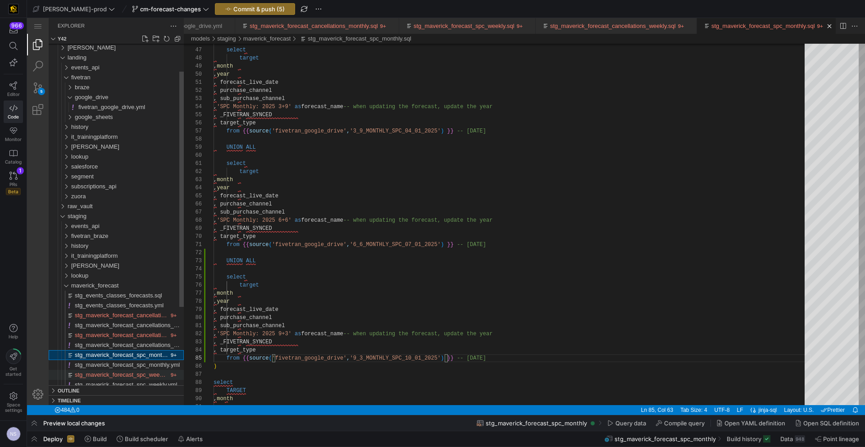
click at [136, 378] on span "stg_maverick_forecast_spc_weekly.sql" at bounding box center [125, 374] width 101 height 7
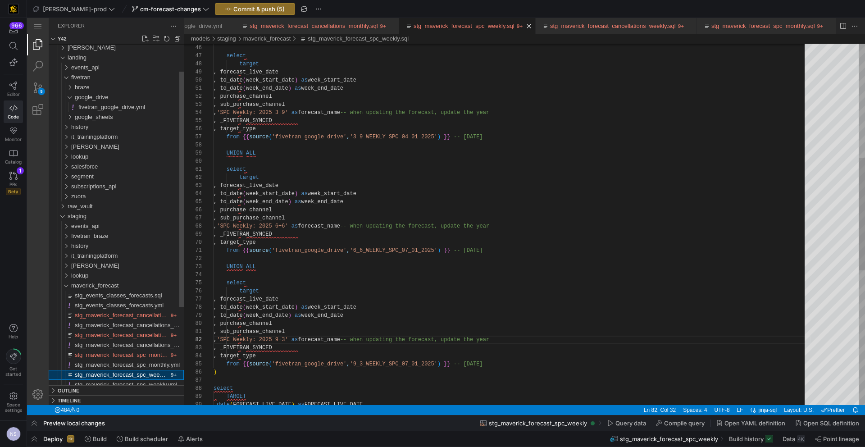
scroll to position [81, 101]
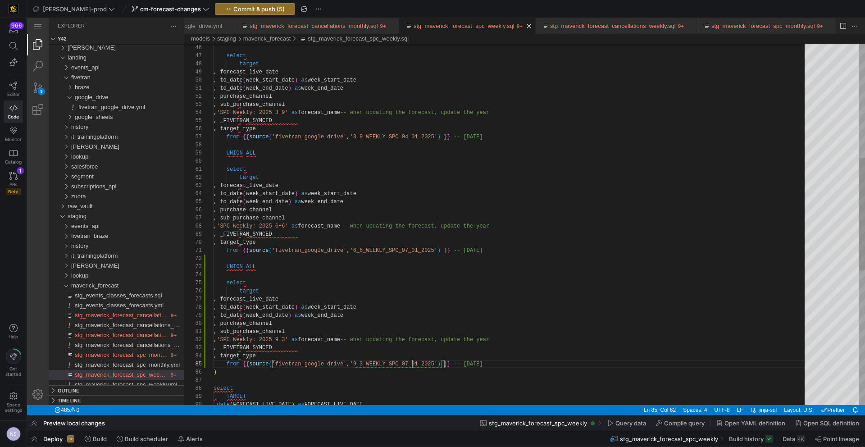
click at [412, 364] on div "select target , forecast_live_date , to_date ( week_start_date ) as week_start_…" at bounding box center [511, 256] width 597 height 1155
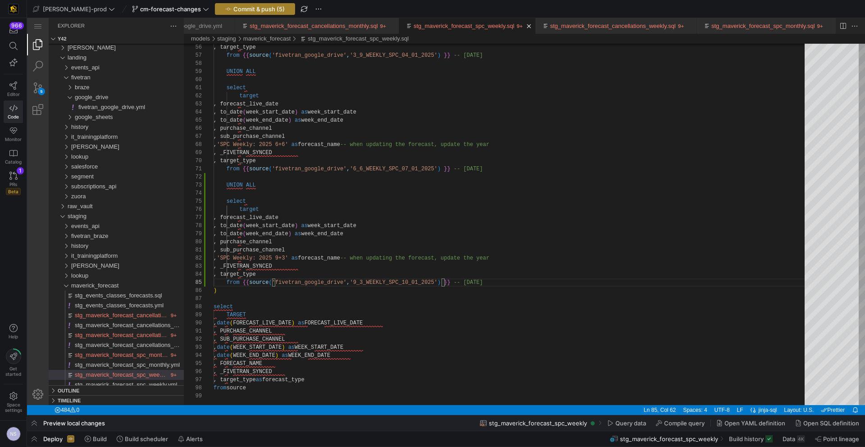
type textarea ", sub_purchase_channel , 'SPC Weekly: 2025 9+3' as forecast_name -- when updati…"
click at [226, 13] on span "button" at bounding box center [254, 9] width 79 height 11
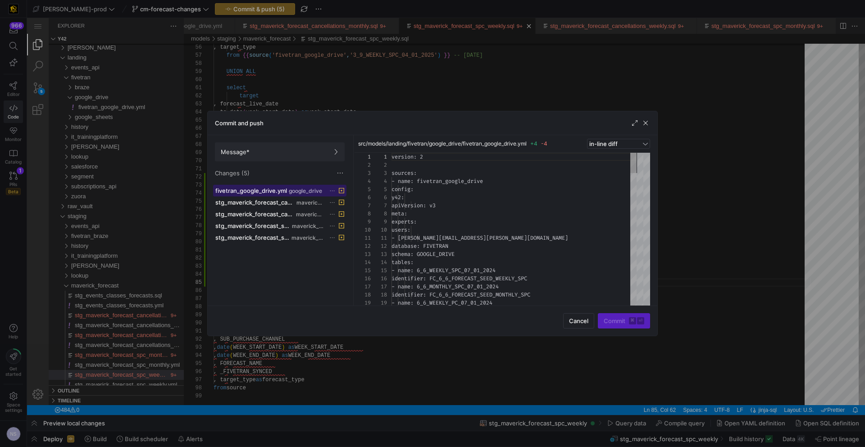
click at [263, 194] on span "fivetran_google_drive.yml" at bounding box center [251, 190] width 72 height 7
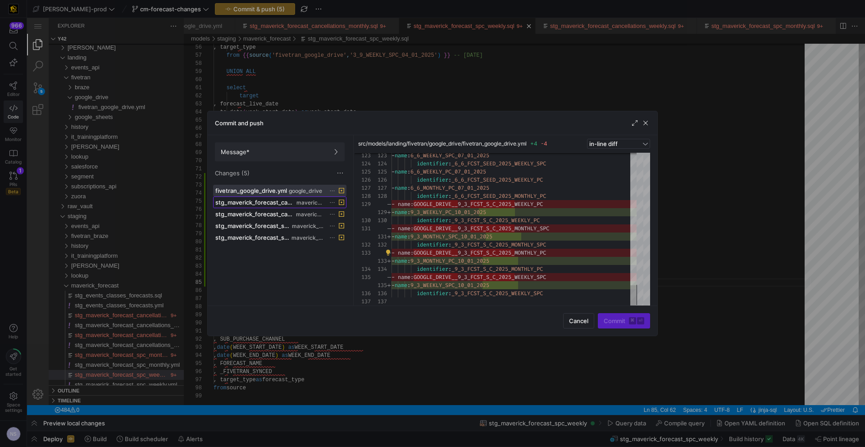
click at [289, 201] on span "stg_maverick_forecast_cancellations_monthly.sql" at bounding box center [254, 202] width 79 height 7
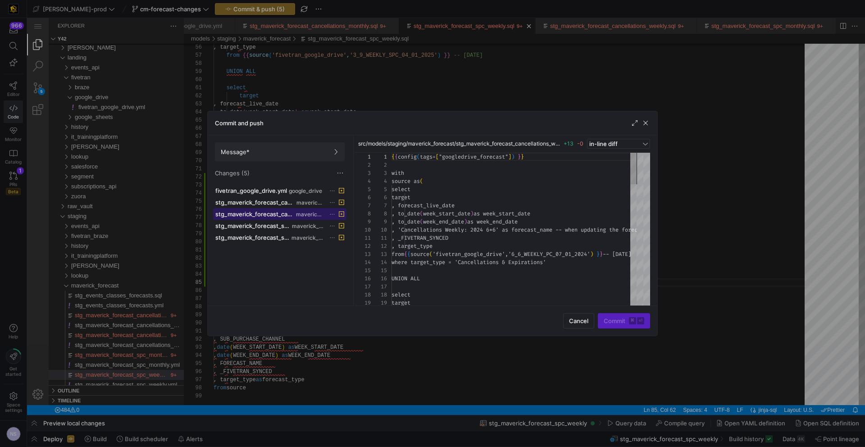
click at [306, 211] on span "maverick_forecast" at bounding box center [310, 214] width 28 height 6
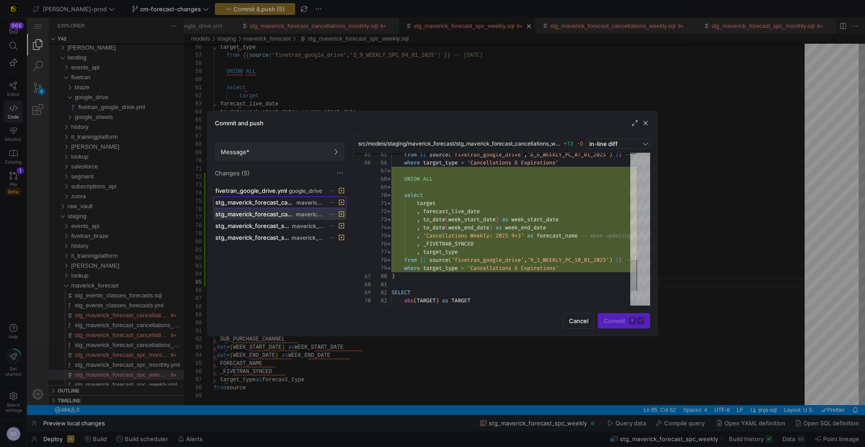
click at [304, 196] on button "stg_maverick_forecast_cancellations_monthly.sql maverick_forecast" at bounding box center [279, 202] width 133 height 12
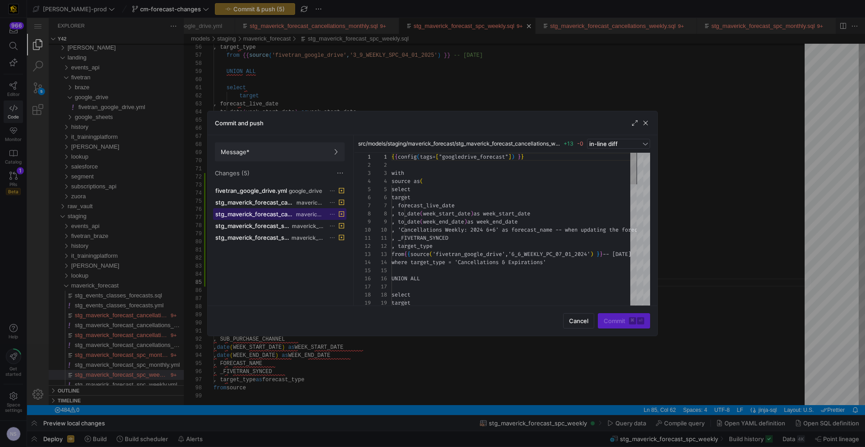
click at [285, 213] on span "stg_maverick_forecast_cancellations_weekly.sql" at bounding box center [254, 213] width 79 height 7
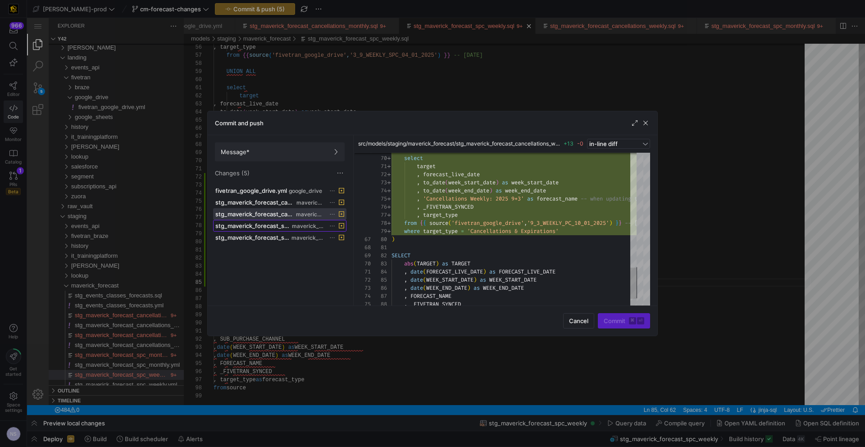
click at [304, 228] on span "maverick_forecast" at bounding box center [308, 226] width 32 height 6
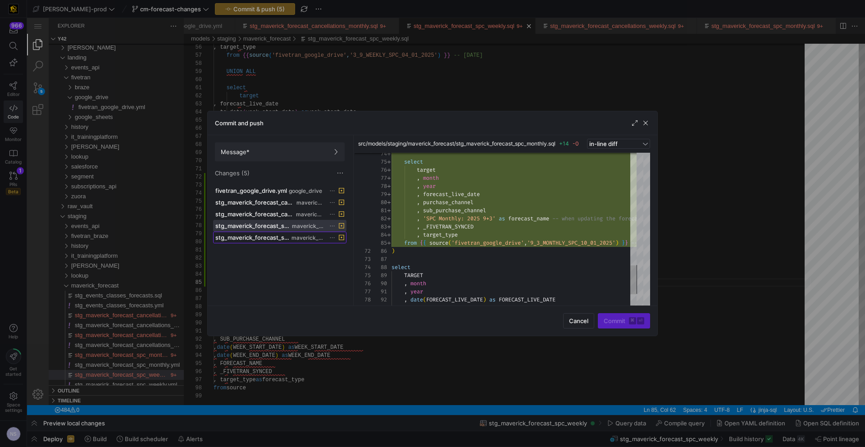
click at [303, 234] on div "stg_maverick_forecast_spc_weekly.sql maverick_forecast" at bounding box center [269, 237] width 109 height 7
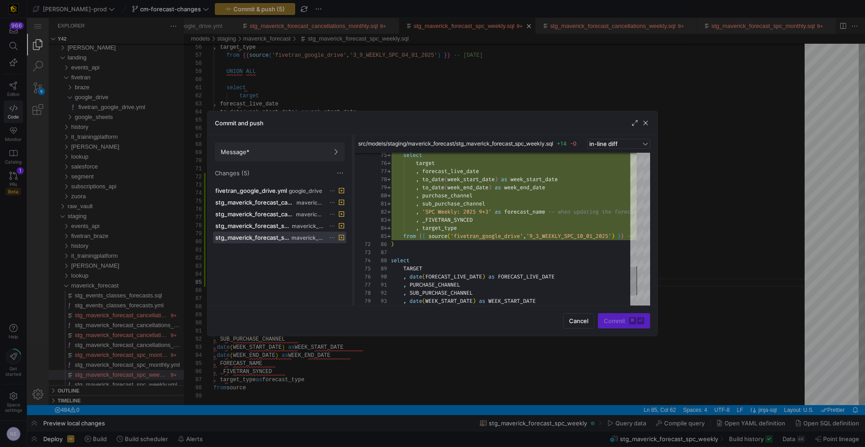
drag, startPoint x: 293, startPoint y: 156, endPoint x: 354, endPoint y: 168, distance: 62.3
click at [293, 156] on span at bounding box center [279, 152] width 129 height 18
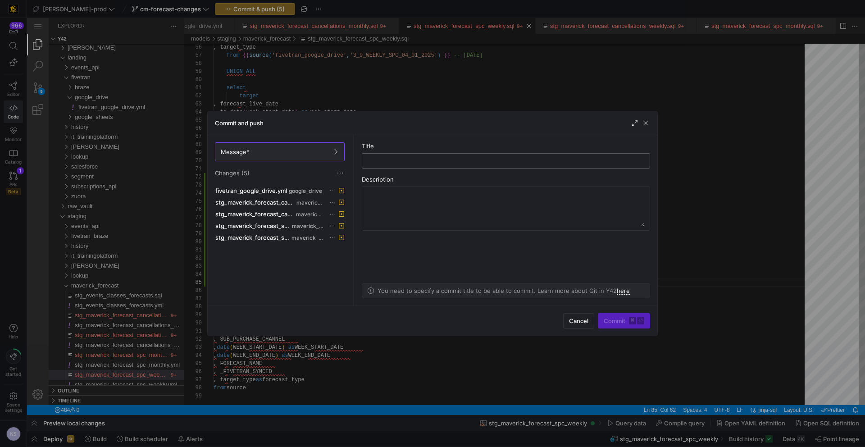
drag, startPoint x: 376, startPoint y: 169, endPoint x: 384, endPoint y: 168, distance: 8.3
click at [376, 169] on as-split-area "Title Description You need to specify a commit title to be able to commit. Lear…" at bounding box center [505, 220] width 303 height 170
click at [386, 167] on div at bounding box center [505, 161] width 273 height 14
type input "a"
type input "adding new forecast"
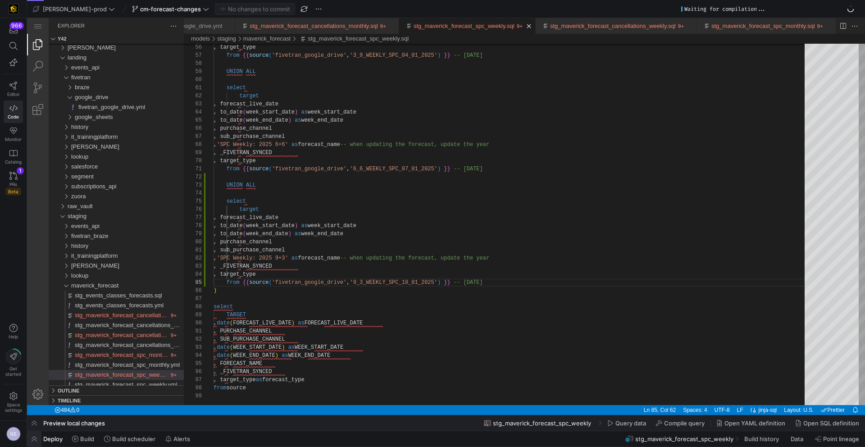
click at [35, 436] on span "button" at bounding box center [34, 438] width 14 height 15
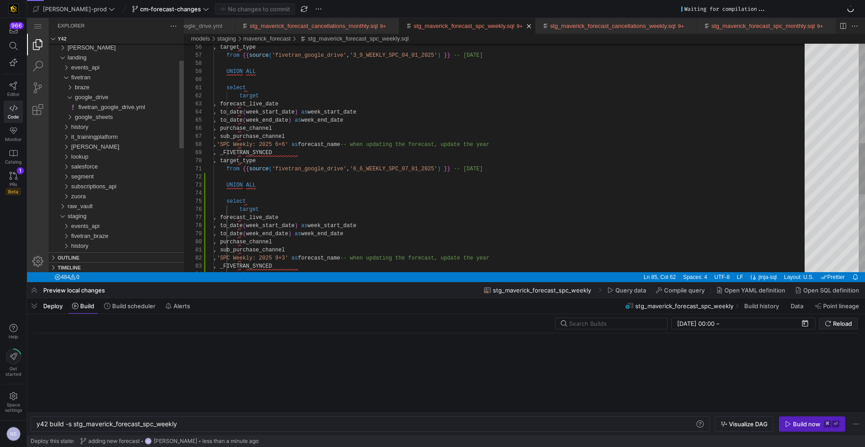
scroll to position [0, 141]
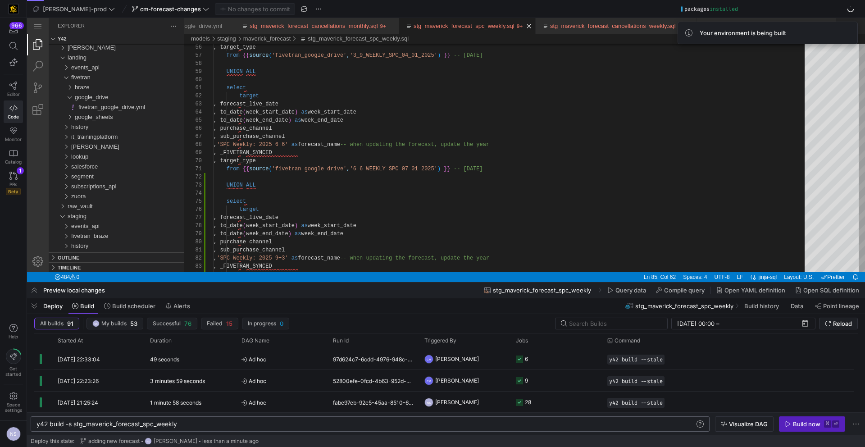
drag, startPoint x: 190, startPoint y: 419, endPoint x: 82, endPoint y: 417, distance: 108.1
click at [82, 417] on div "y42 build -s stg_maverick_forecast_spc_weekly y42 build -s stg_maverick_forecas…" at bounding box center [370, 423] width 679 height 15
click at [12, 133] on icon at bounding box center [13, 131] width 8 height 8
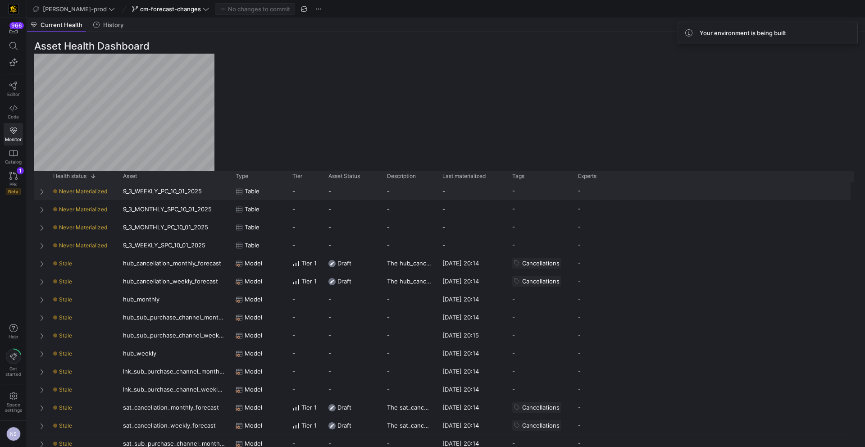
click at [82, 190] on span "Never Materialized" at bounding box center [83, 191] width 48 height 7
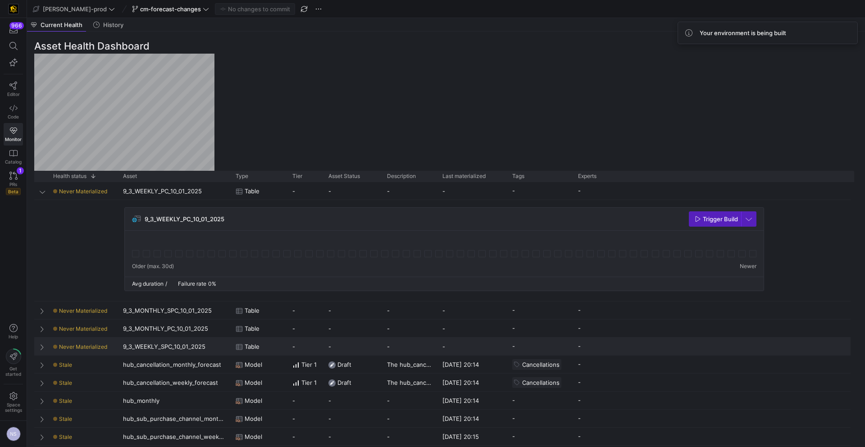
click at [285, 344] on div "Table" at bounding box center [258, 346] width 57 height 18
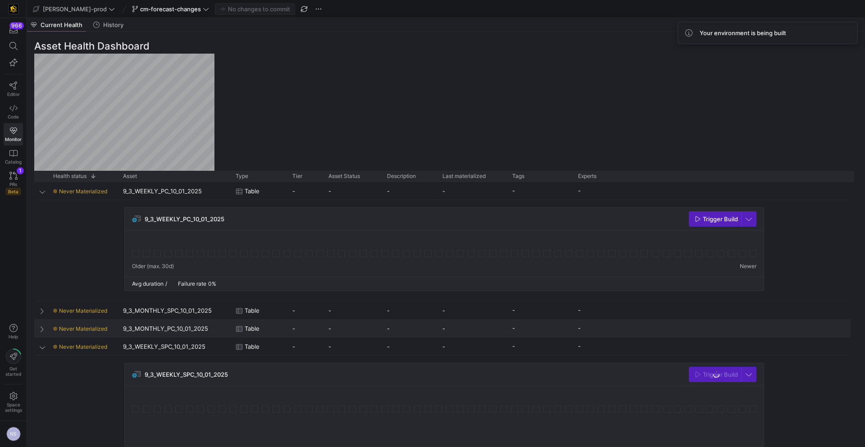
drag, startPoint x: 280, startPoint y: 329, endPoint x: 281, endPoint y: 315, distance: 14.5
click at [280, 329] on div "Table" at bounding box center [258, 329] width 46 height 18
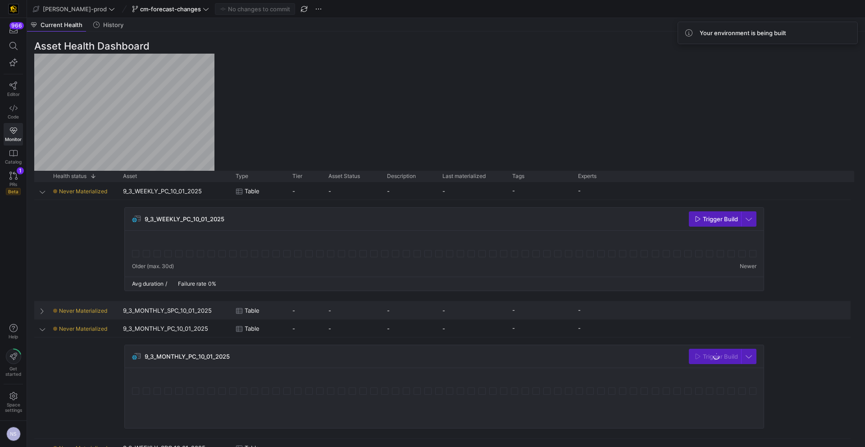
click at [282, 311] on div "Table" at bounding box center [258, 310] width 57 height 18
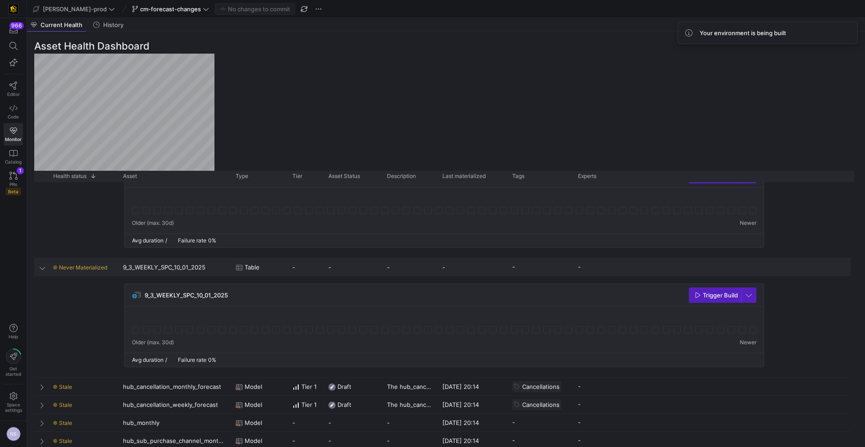
scroll to position [285, 0]
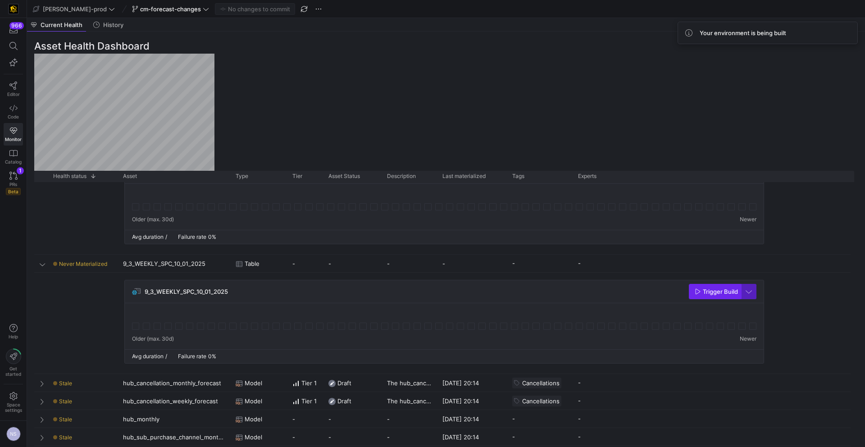
click at [728, 290] on span "Trigger Build" at bounding box center [719, 291] width 35 height 7
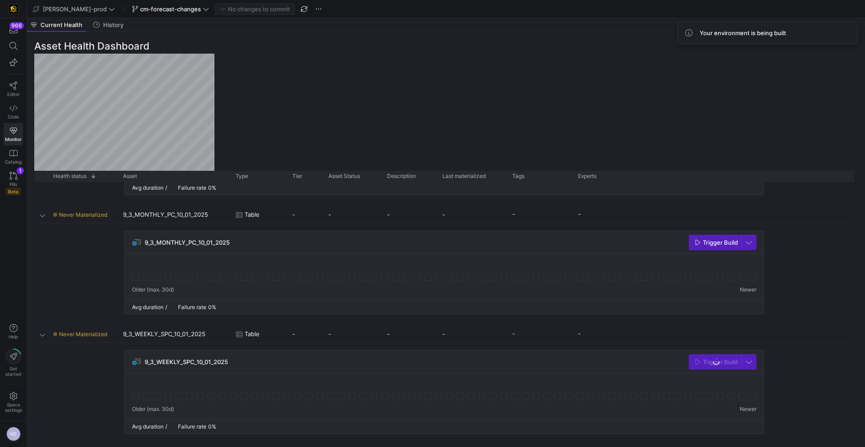
scroll to position [211, 0]
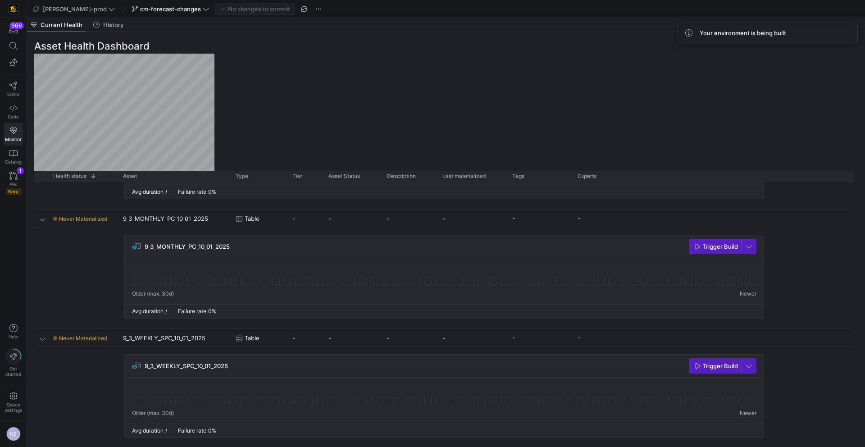
click at [706, 241] on span "button" at bounding box center [714, 246] width 51 height 14
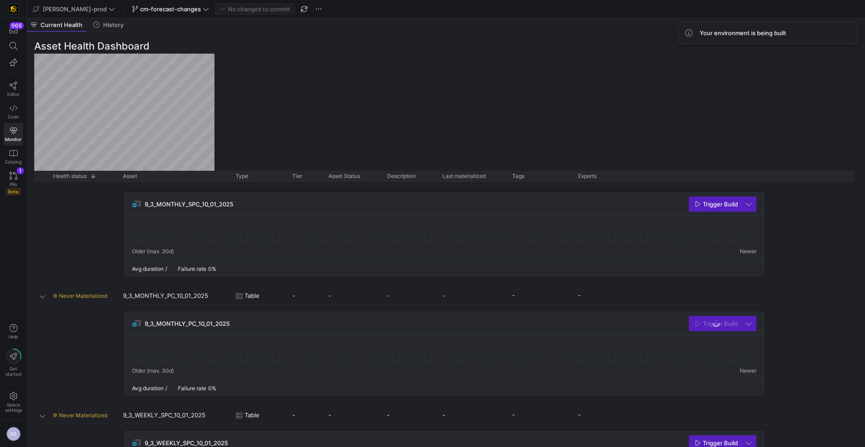
scroll to position [126, 0]
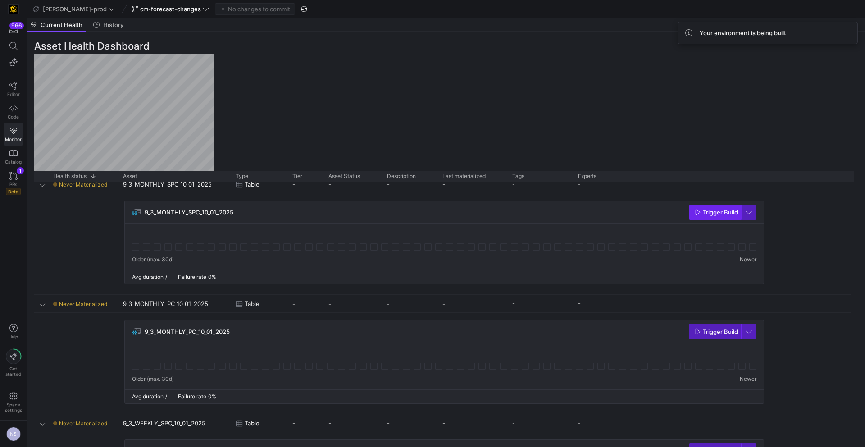
click at [702, 213] on span "Trigger Build" at bounding box center [719, 211] width 35 height 7
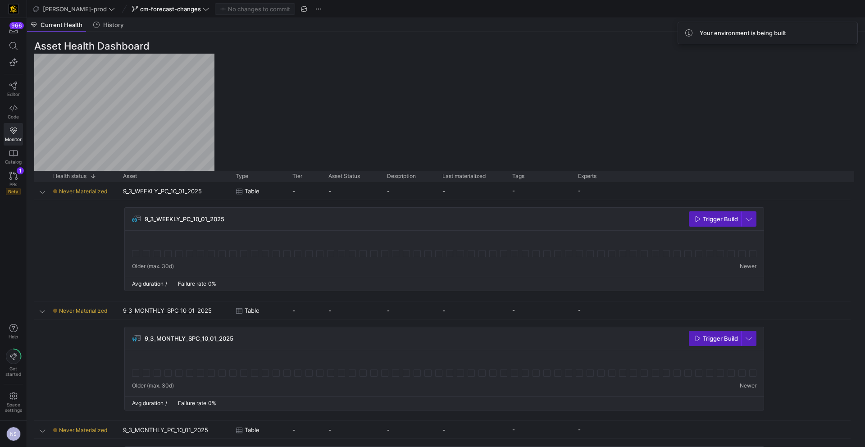
click at [697, 219] on icon "button" at bounding box center [697, 219] width 6 height 6
click at [10, 104] on icon at bounding box center [13, 108] width 8 height 8
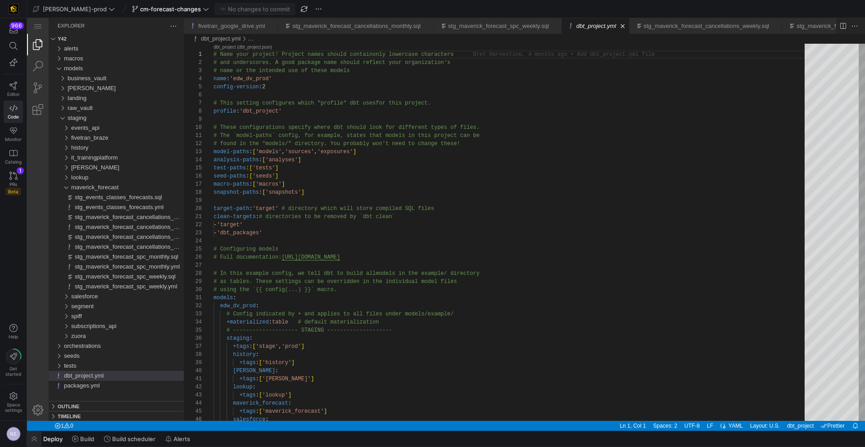
click at [31, 439] on span "button" at bounding box center [34, 438] width 14 height 15
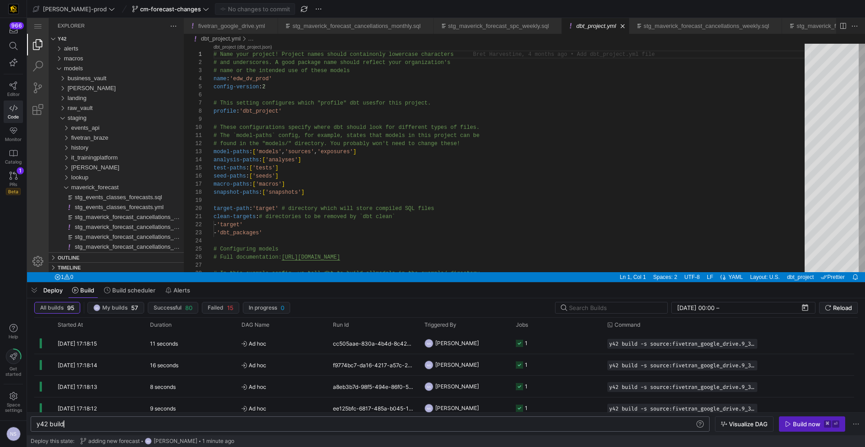
click at [95, 424] on div "y42 build" at bounding box center [365, 423] width 658 height 7
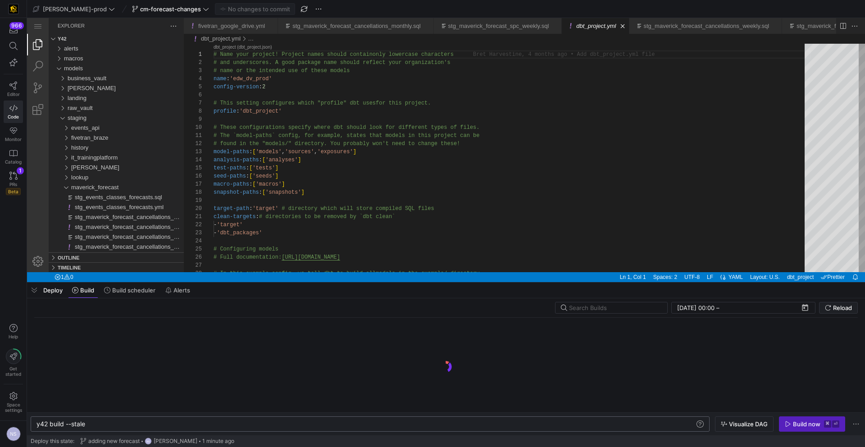
type textarea "y42 build --stale"
